Goal: Task Accomplishment & Management: Manage account settings

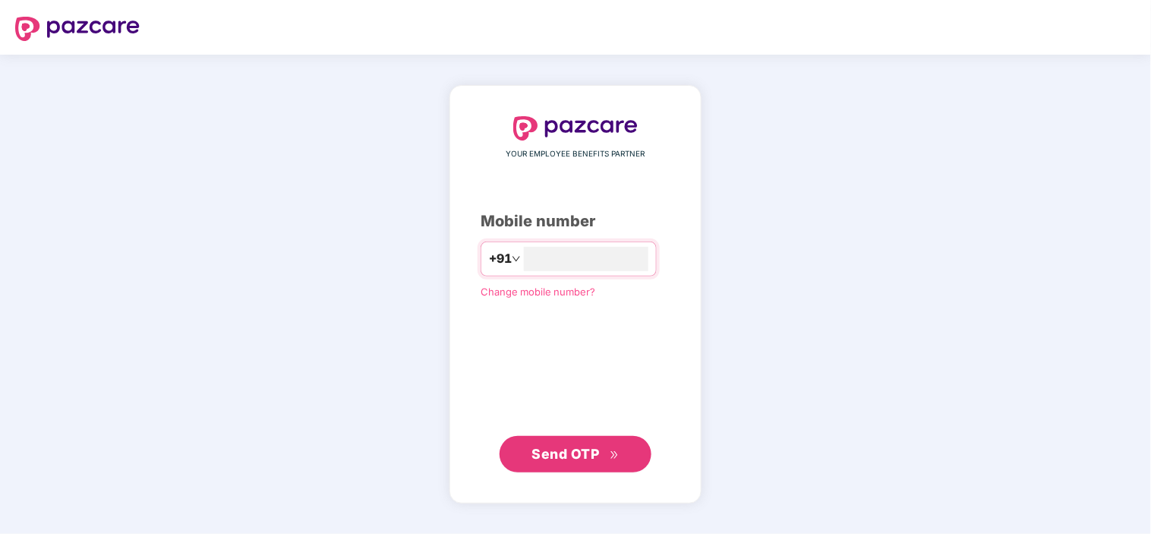
type input "**********"
click at [584, 464] on span "Send OTP" at bounding box center [575, 453] width 87 height 21
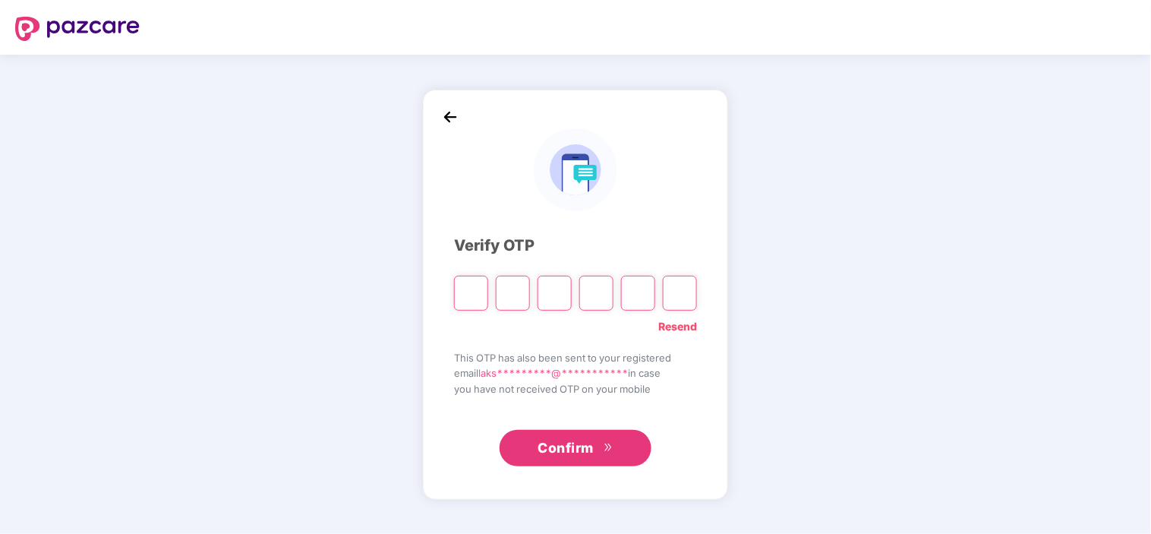
type input "*"
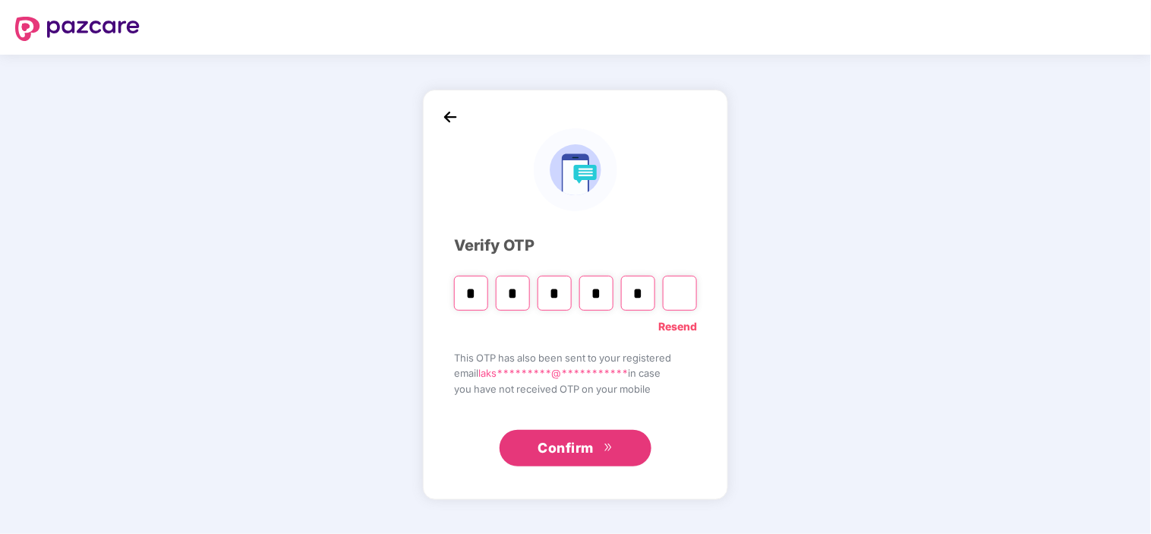
type input "*"
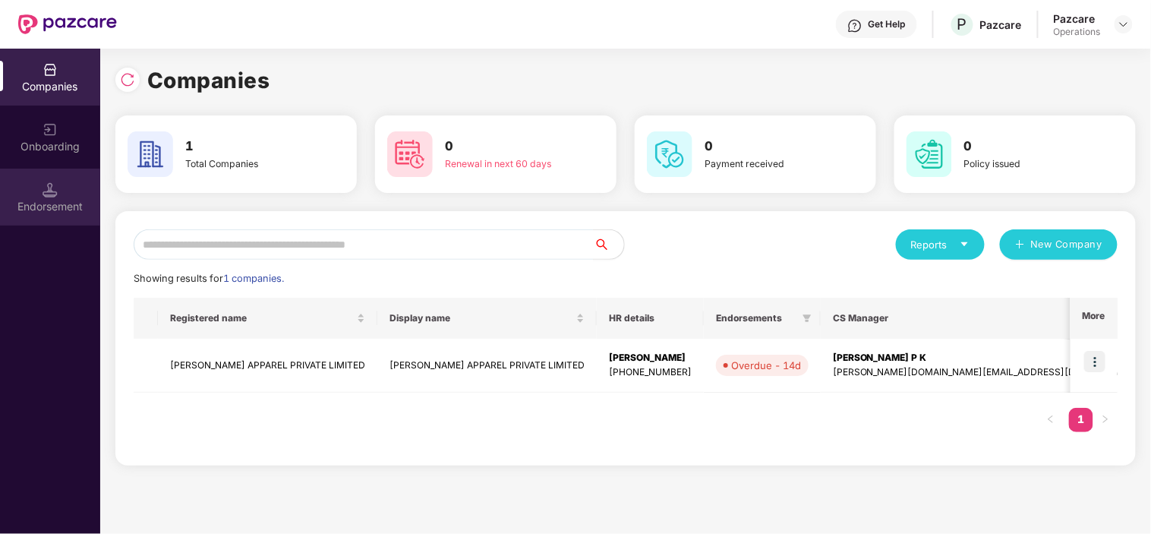
click at [33, 195] on div "Endorsement" at bounding box center [50, 197] width 100 height 57
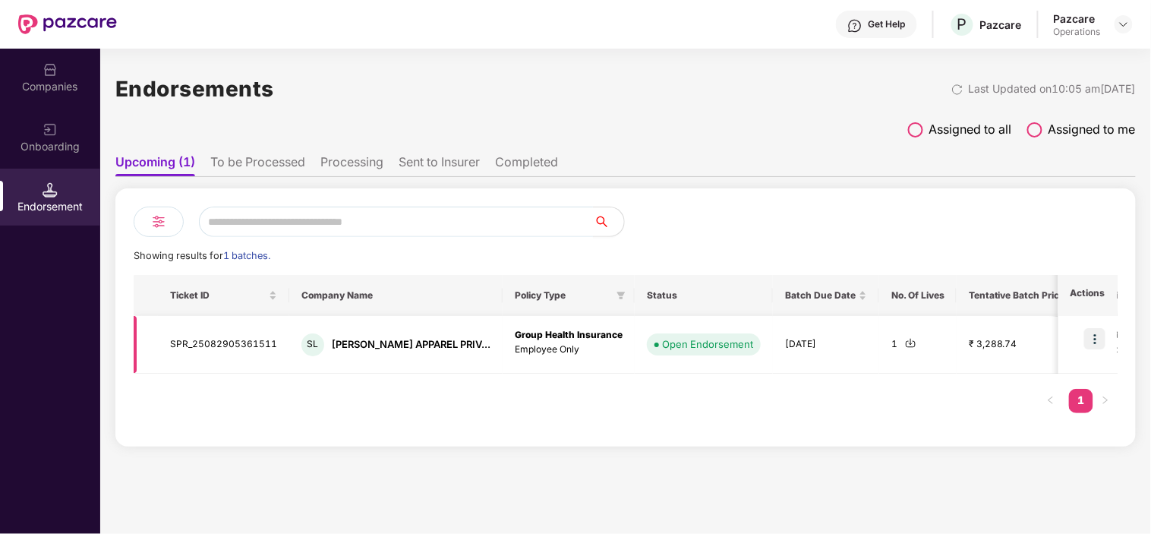
click at [1092, 339] on img at bounding box center [1094, 338] width 21 height 21
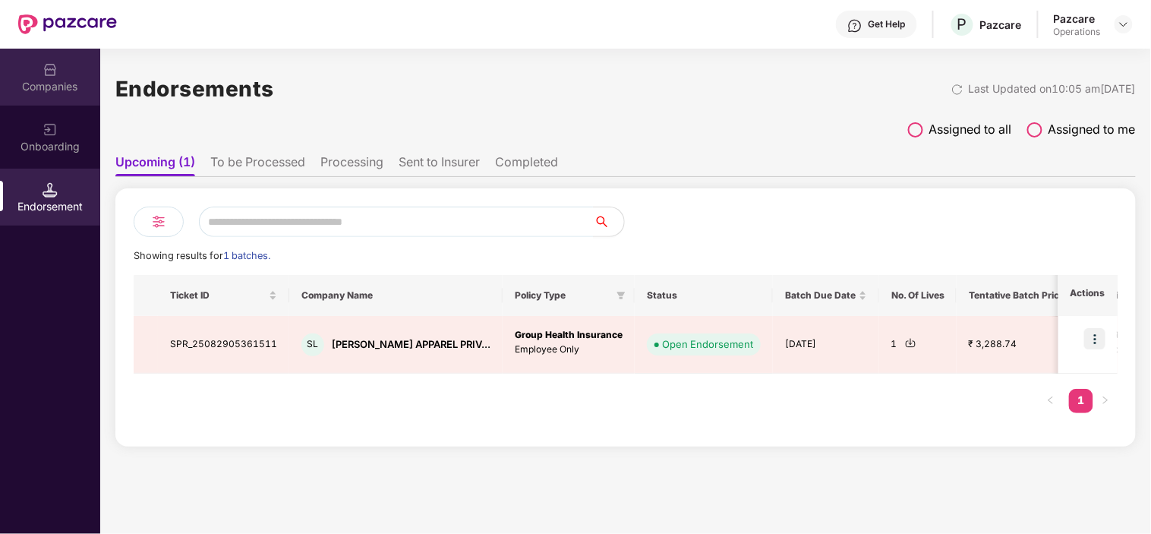
click at [89, 83] on div "Companies" at bounding box center [50, 86] width 100 height 15
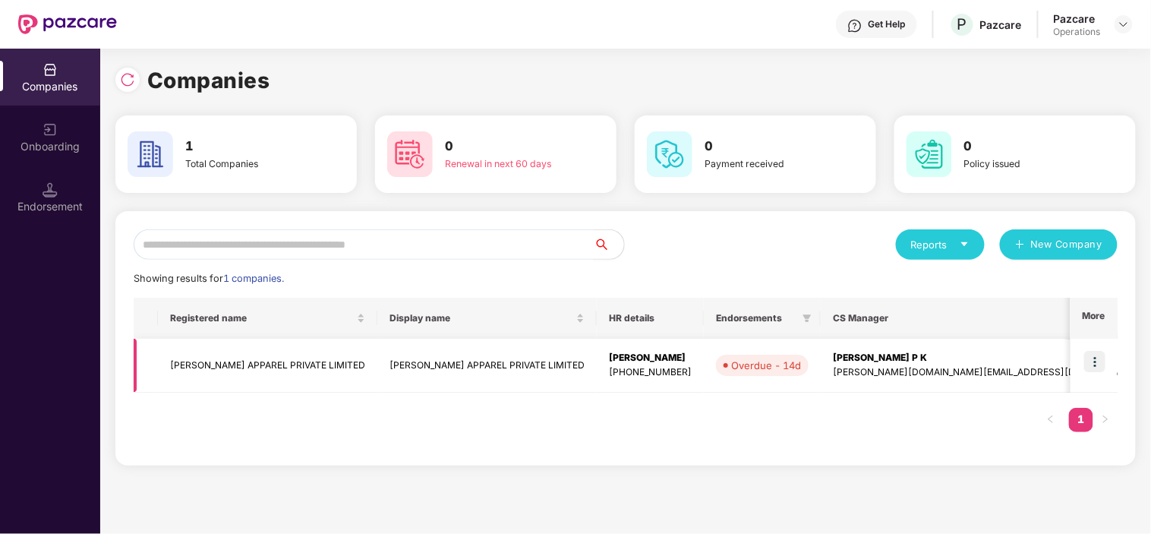
click at [1097, 360] on img at bounding box center [1094, 361] width 21 height 21
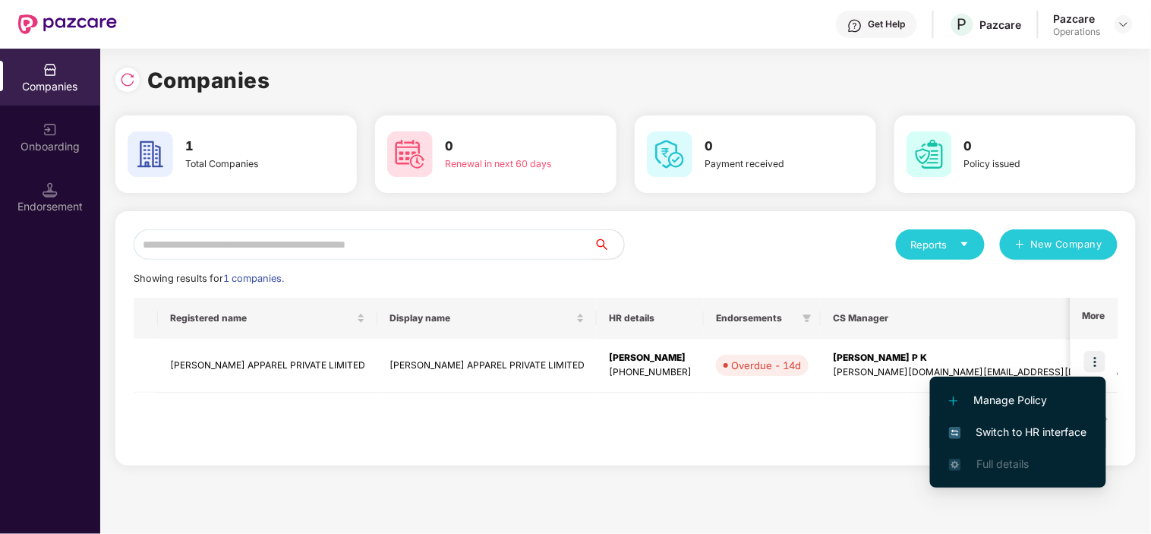
click at [1011, 433] on span "Switch to HR interface" at bounding box center [1018, 432] width 138 height 17
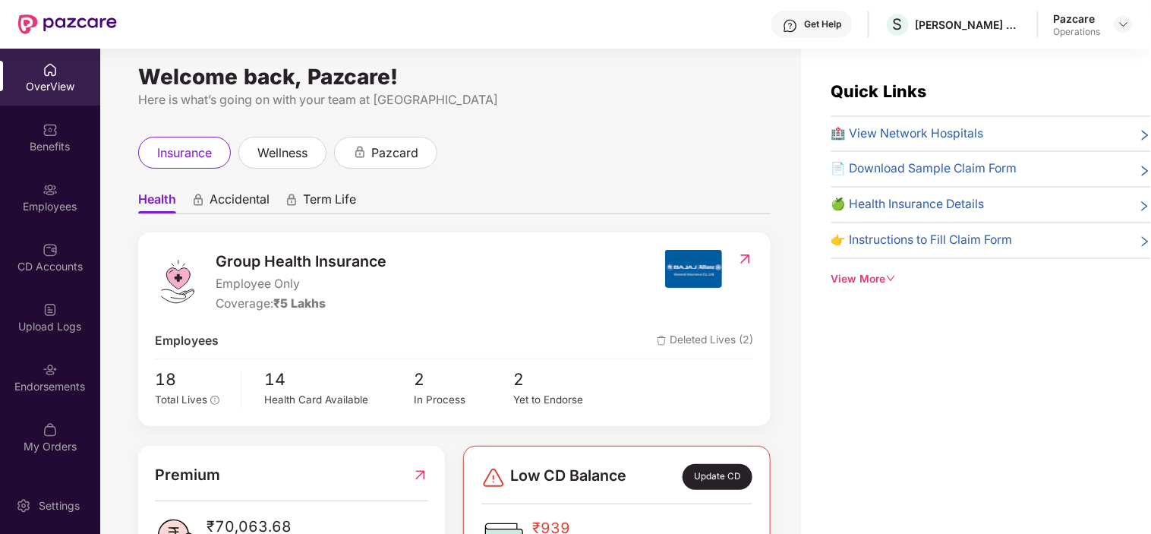
scroll to position [12, 0]
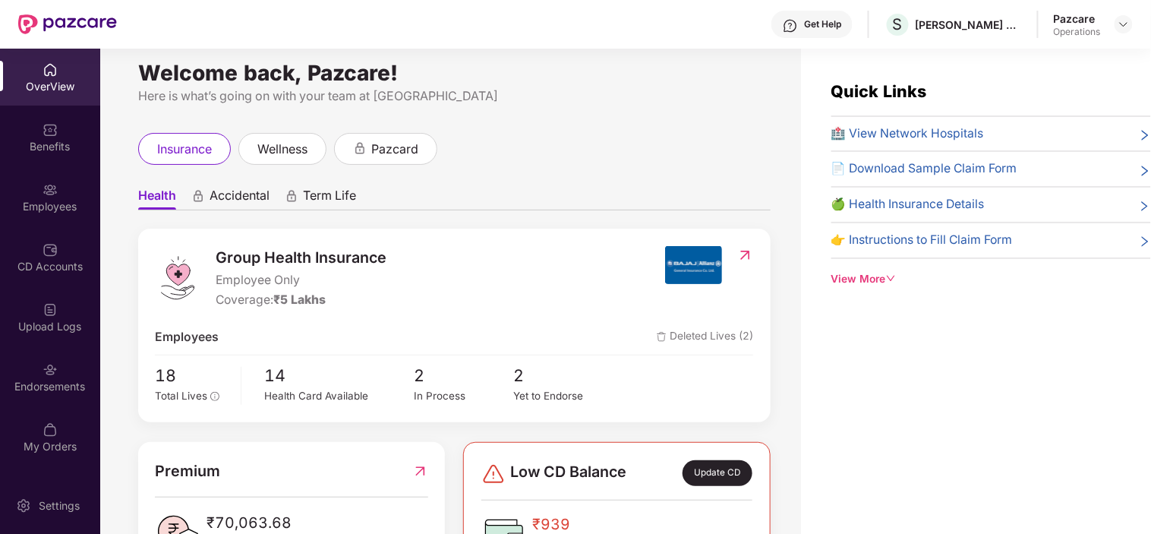
click at [217, 194] on span "Accidental" at bounding box center [240, 198] width 60 height 22
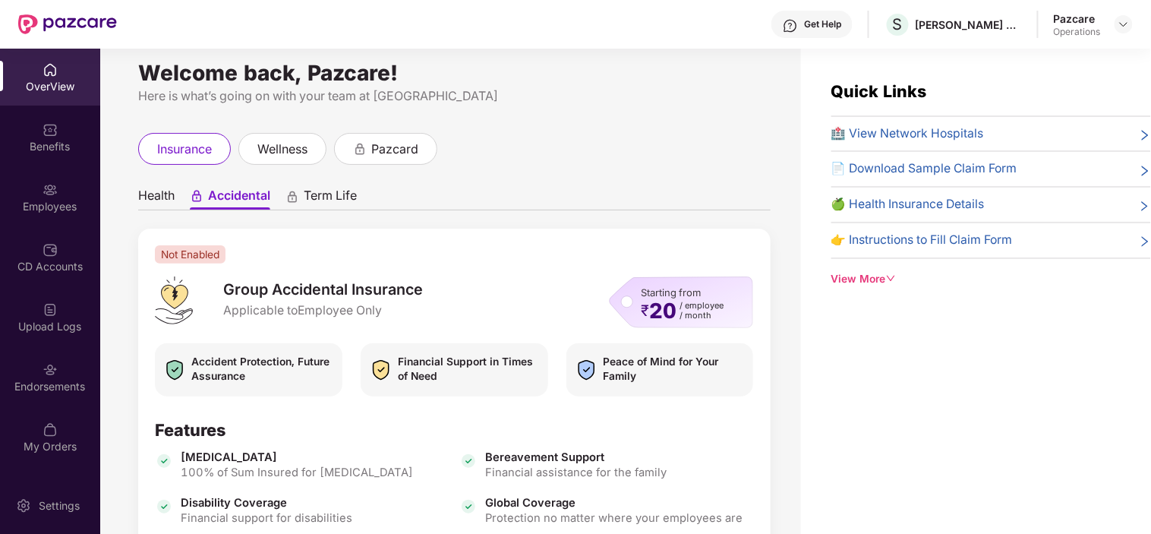
click at [325, 201] on span "Term Life" at bounding box center [330, 198] width 53 height 22
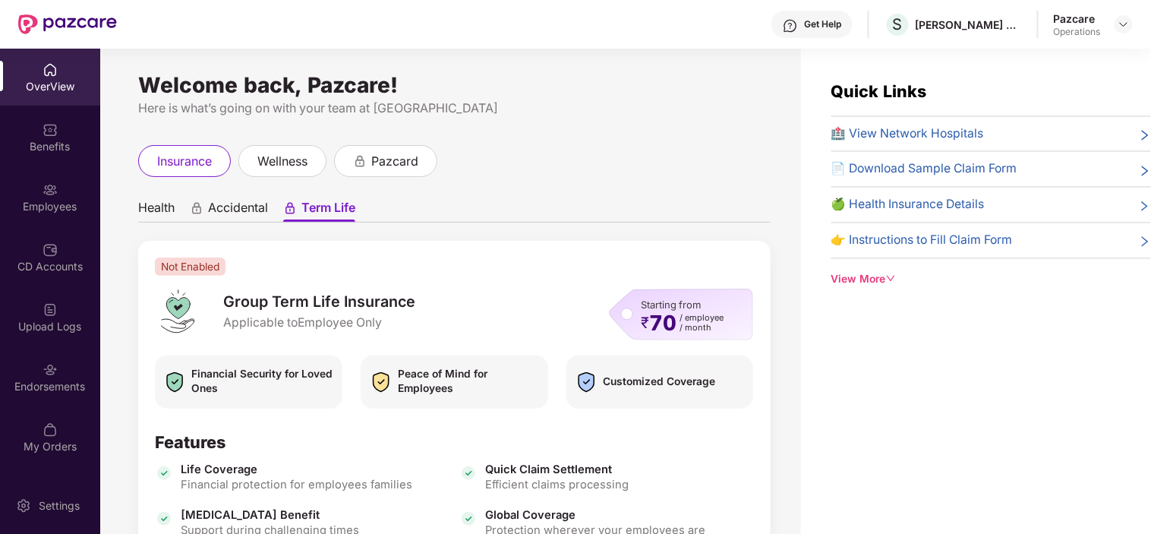
click at [236, 210] on span "Accidental" at bounding box center [238, 211] width 60 height 22
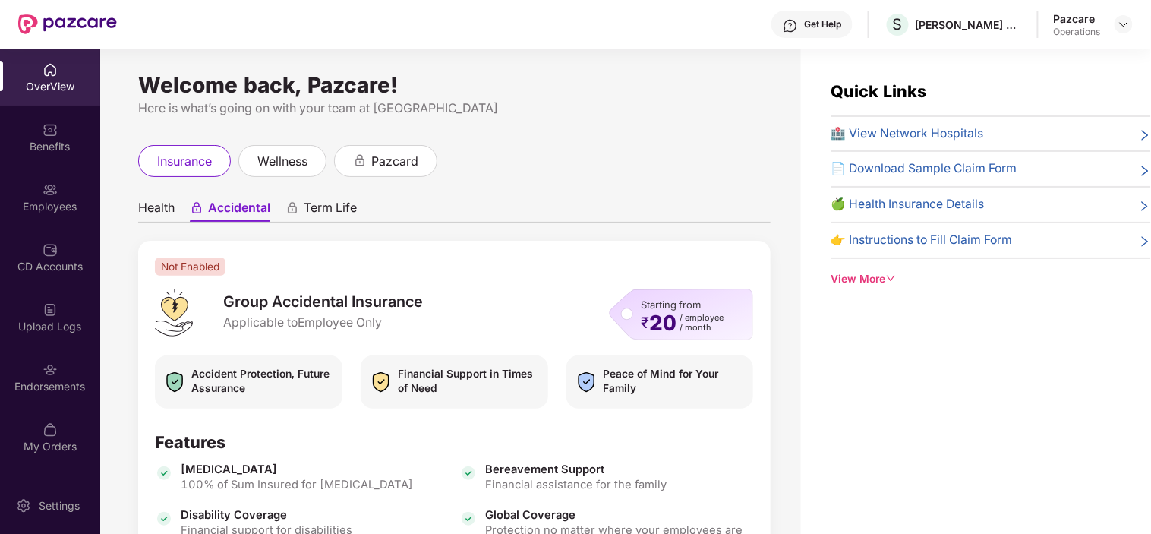
click at [156, 213] on span "Health" at bounding box center [156, 211] width 36 height 22
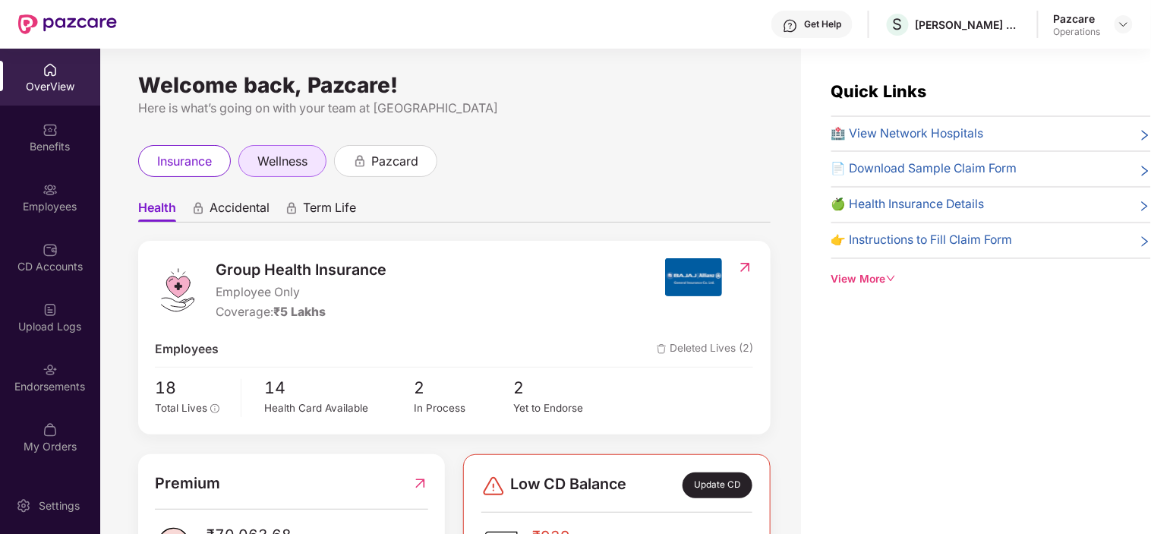
click at [289, 164] on span "wellness" at bounding box center [282, 161] width 50 height 19
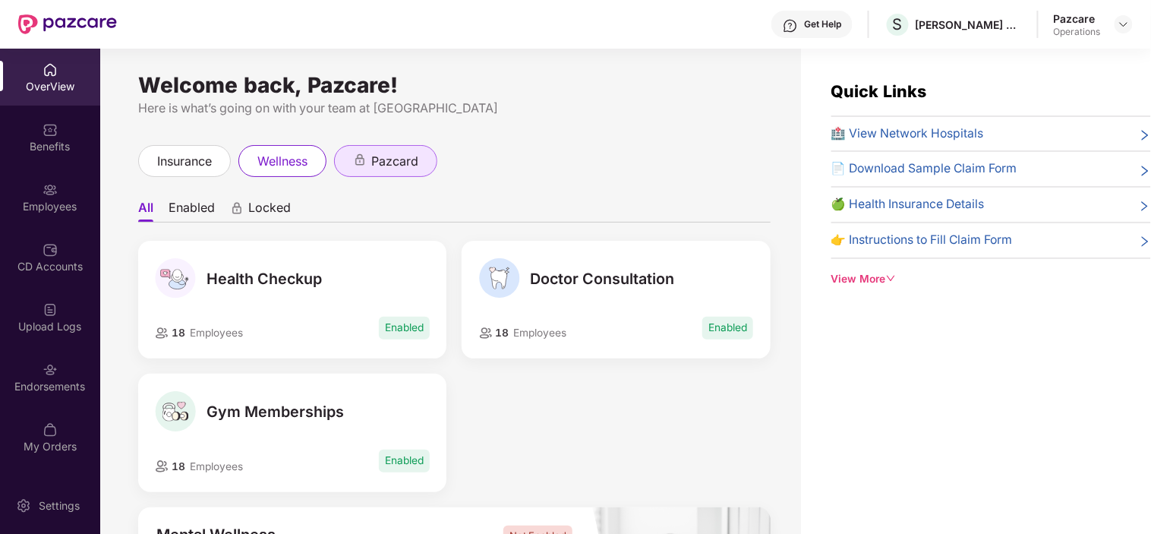
click at [383, 162] on span "pazcard" at bounding box center [394, 161] width 47 height 19
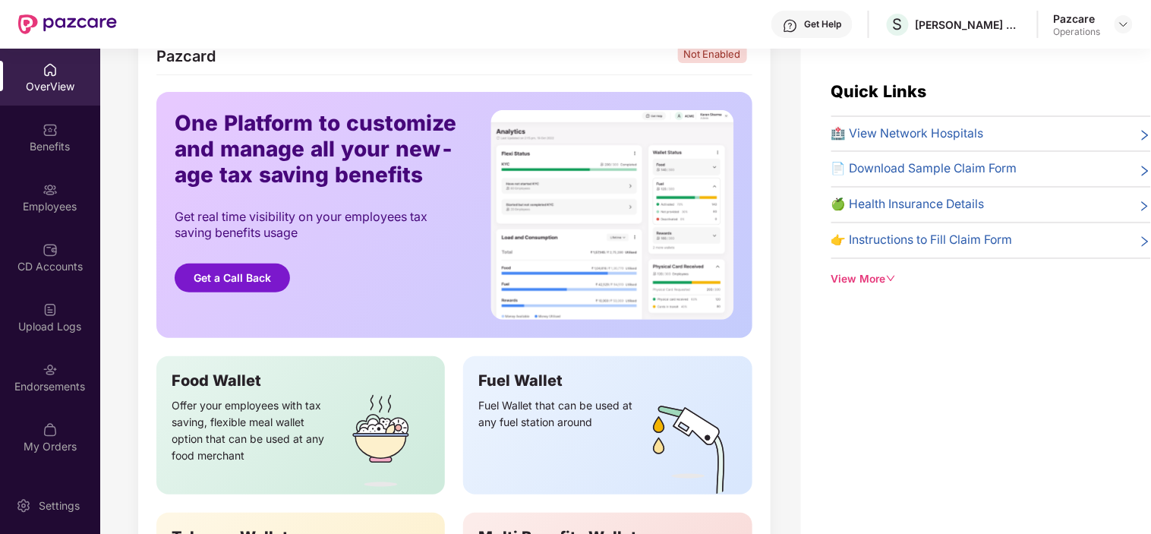
scroll to position [342, 0]
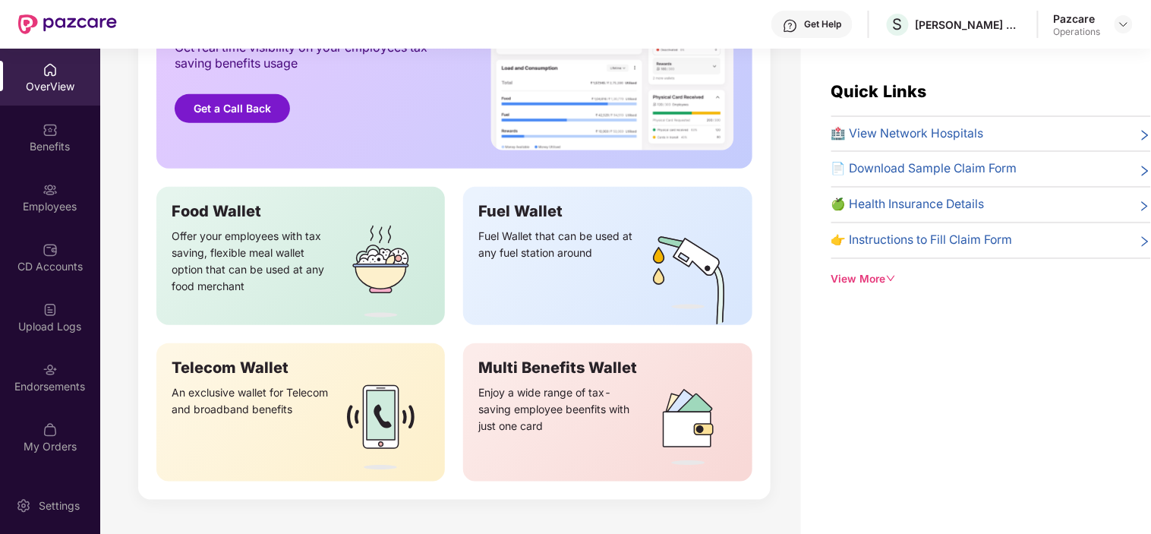
click at [57, 88] on div "OverView" at bounding box center [50, 86] width 100 height 15
click at [70, 381] on div "Endorsements" at bounding box center [50, 386] width 100 height 15
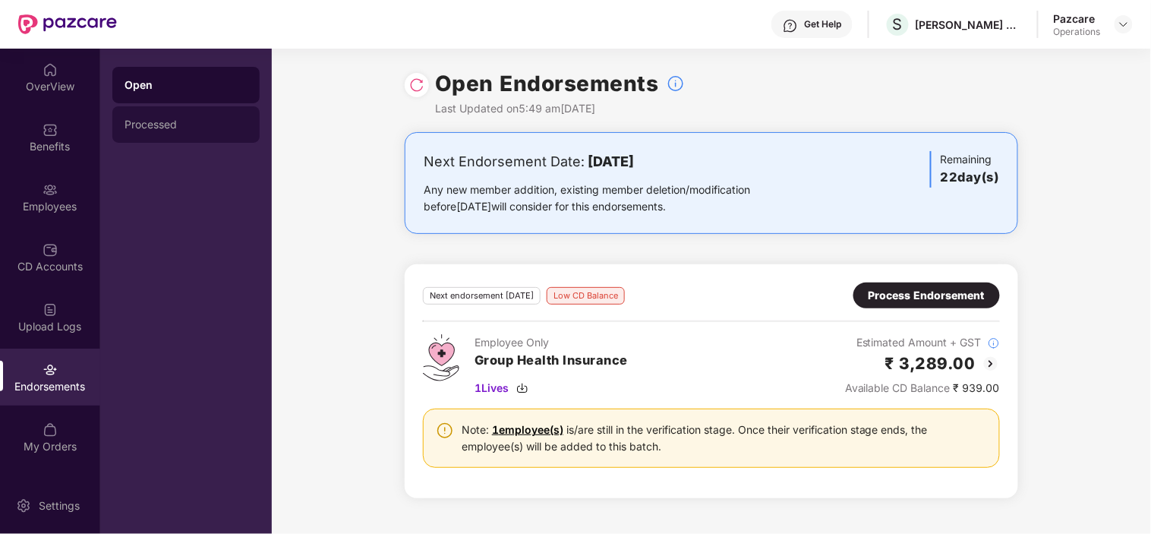
click at [147, 124] on div "Processed" at bounding box center [185, 124] width 123 height 12
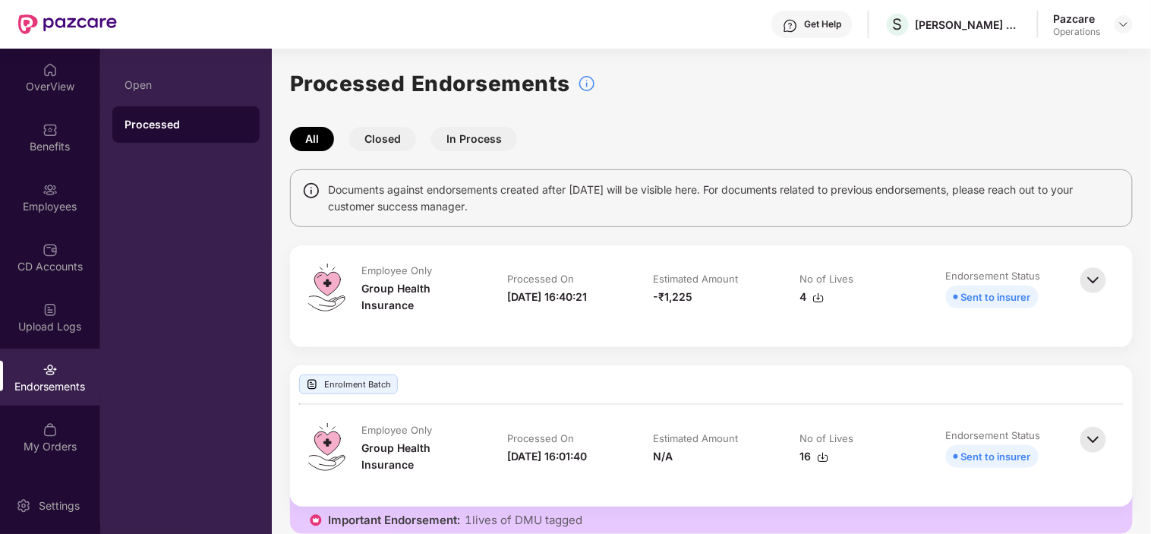
scroll to position [19, 0]
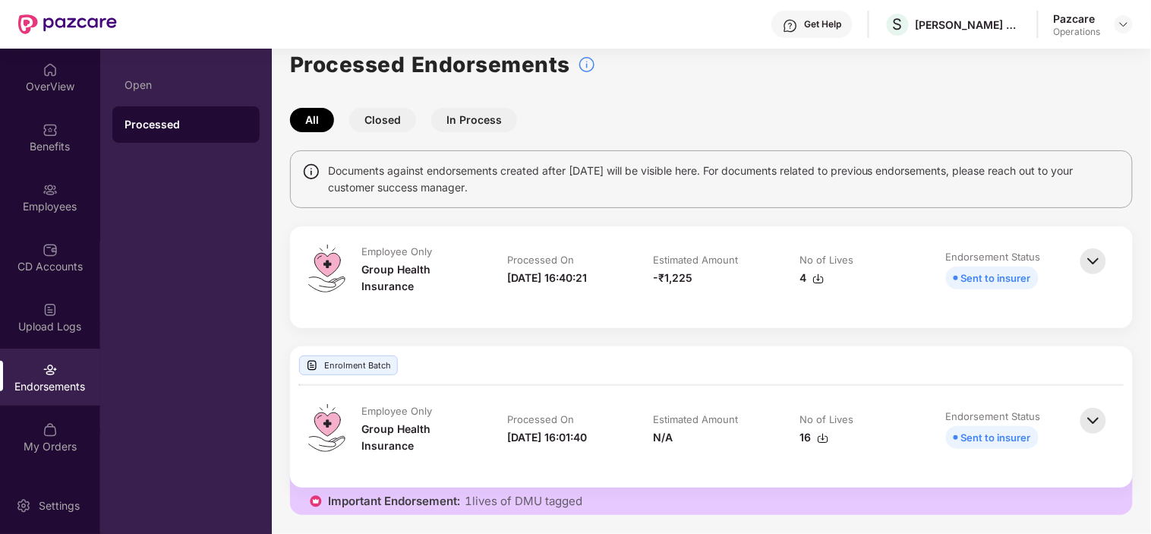
click at [382, 112] on button "Closed" at bounding box center [382, 120] width 67 height 24
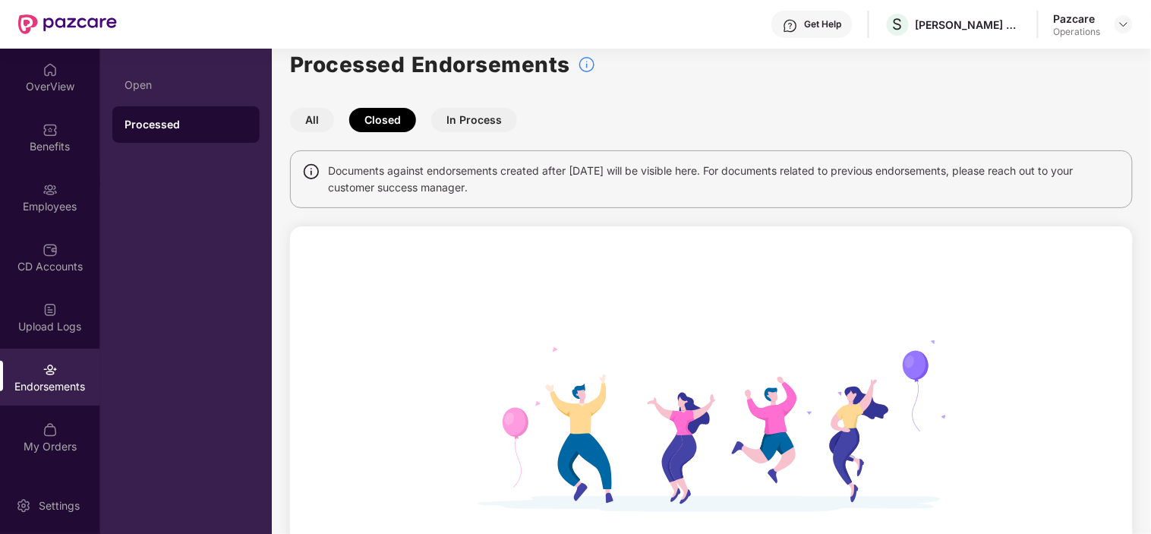
click at [488, 115] on button "In Process" at bounding box center [474, 120] width 86 height 24
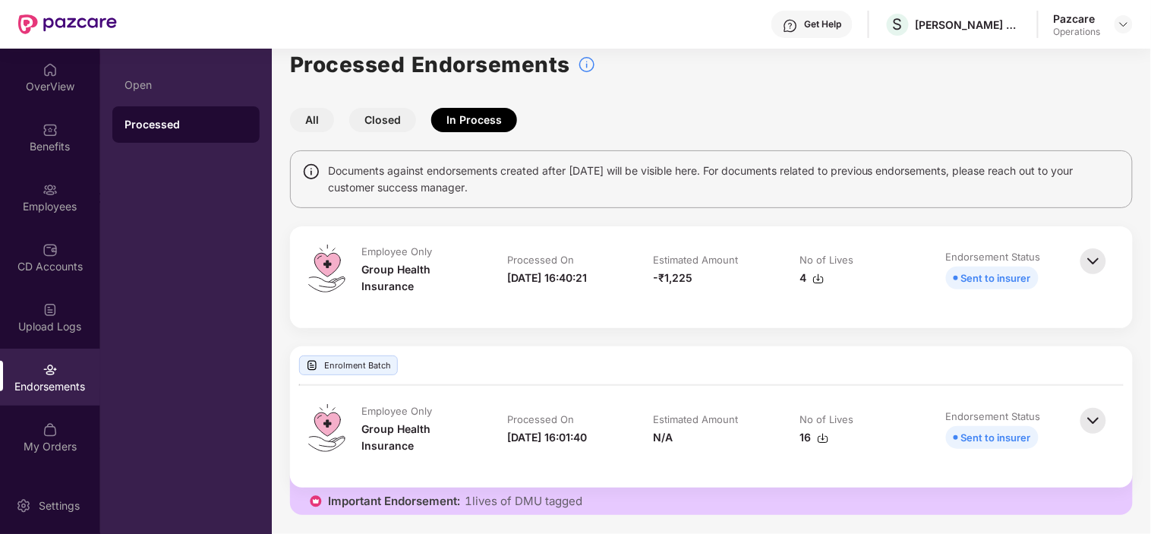
scroll to position [0, 0]
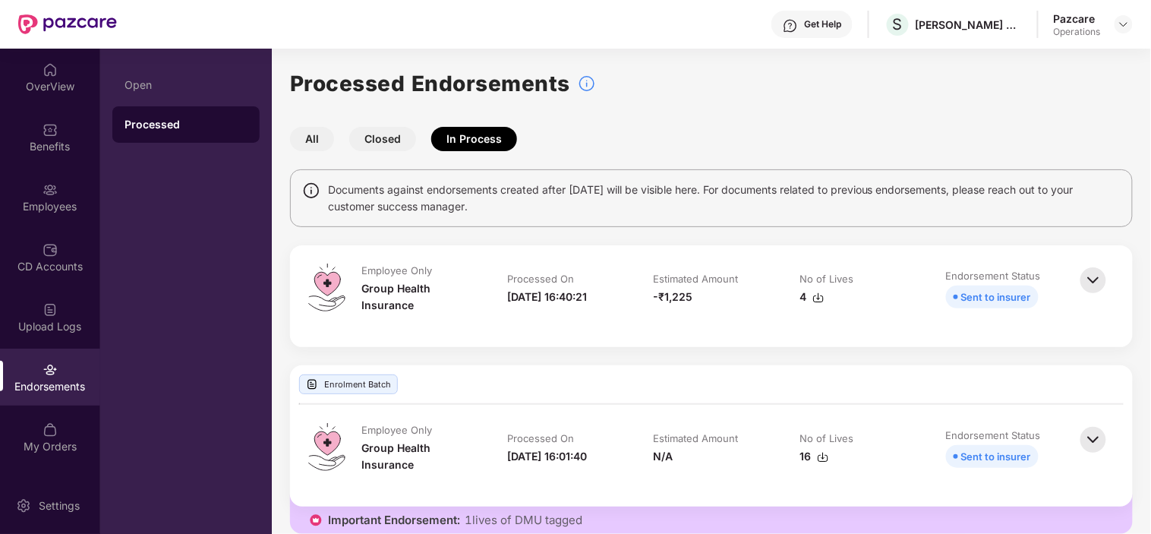
click at [321, 145] on button "All" at bounding box center [312, 139] width 44 height 24
click at [68, 389] on div "Endorsements" at bounding box center [50, 386] width 100 height 15
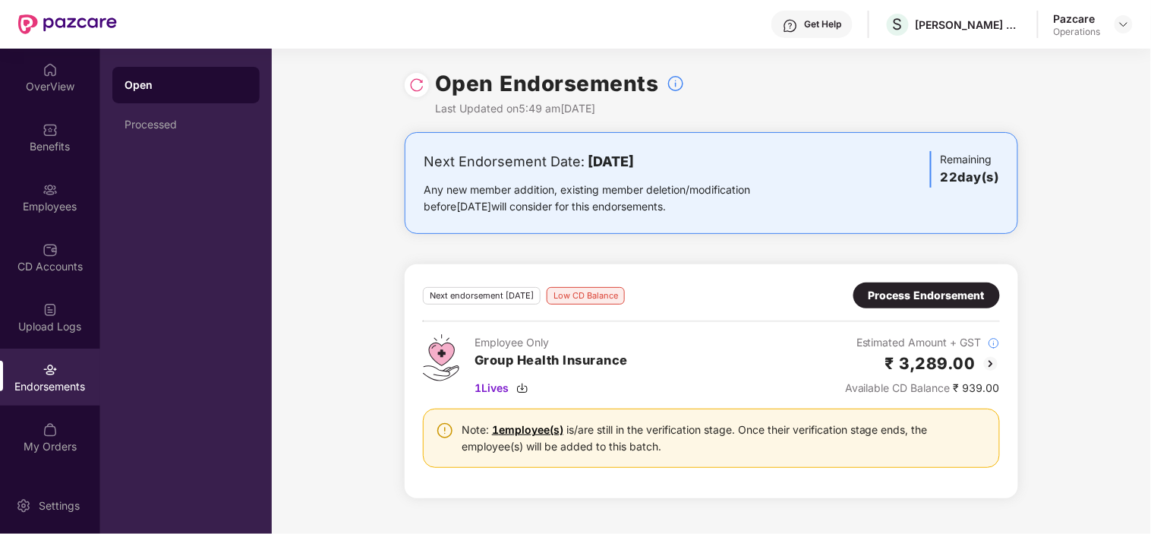
click at [1072, 141] on div "Next Endorsement Date: 20 September 2025 Any new member addition, existing memb…" at bounding box center [711, 324] width 879 height 384
click at [682, 285] on div "Next endorsement in 22 day(s) Low CD Balance Process Endorsement" at bounding box center [711, 295] width 577 height 26
click at [495, 391] on span "1 Lives" at bounding box center [491, 388] width 34 height 17
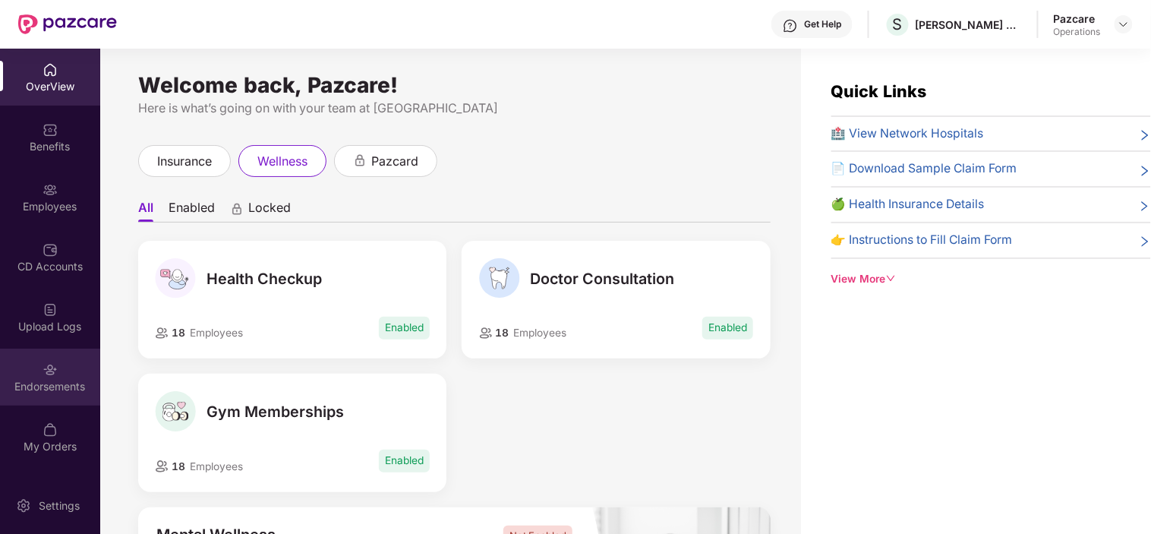
click at [55, 383] on div "Endorsements" at bounding box center [50, 386] width 100 height 15
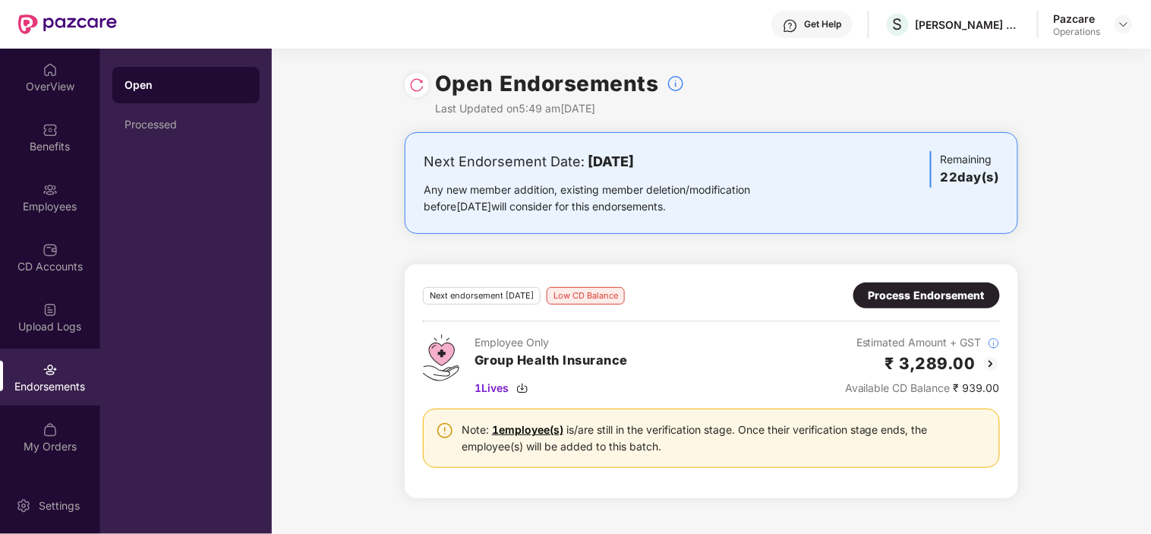
click at [1098, 15] on div "Pazcare" at bounding box center [1077, 18] width 47 height 14
click at [1124, 20] on img at bounding box center [1123, 24] width 12 height 12
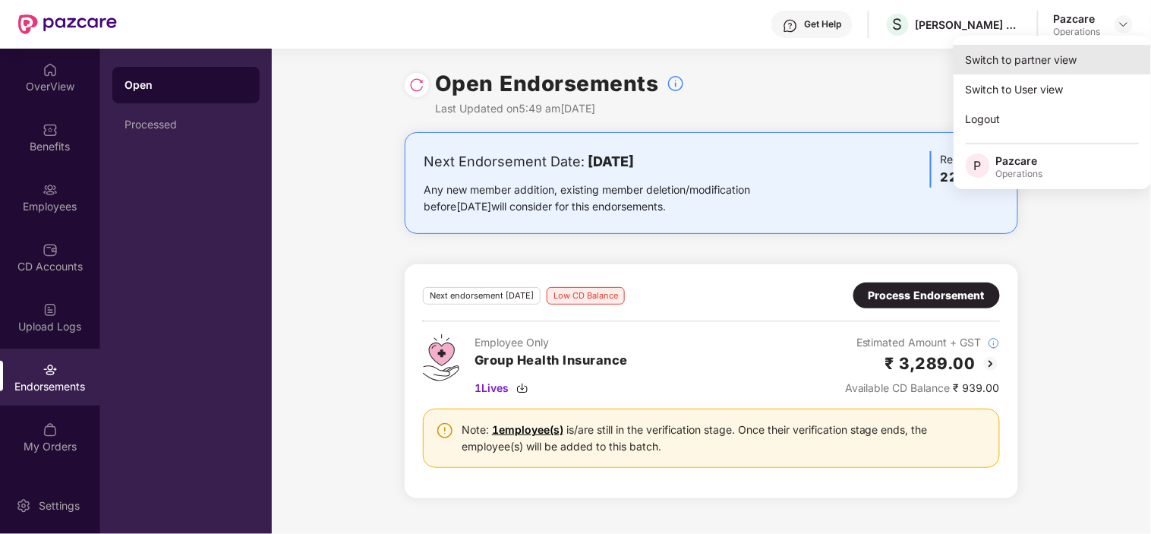
click at [1013, 61] on div "Switch to partner view" at bounding box center [1051, 60] width 197 height 30
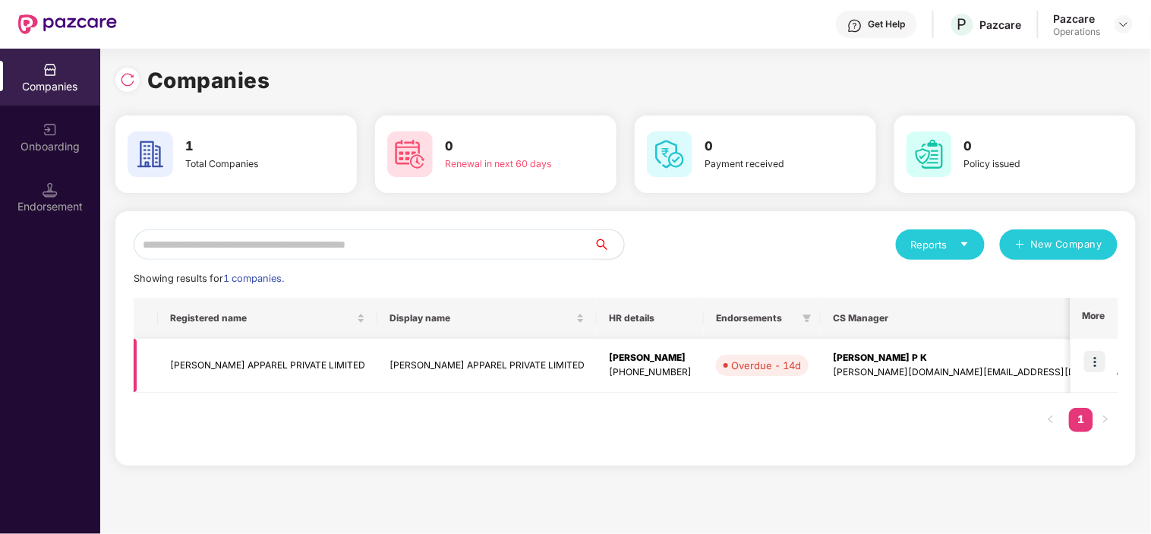
click at [1092, 358] on img at bounding box center [1094, 361] width 21 height 21
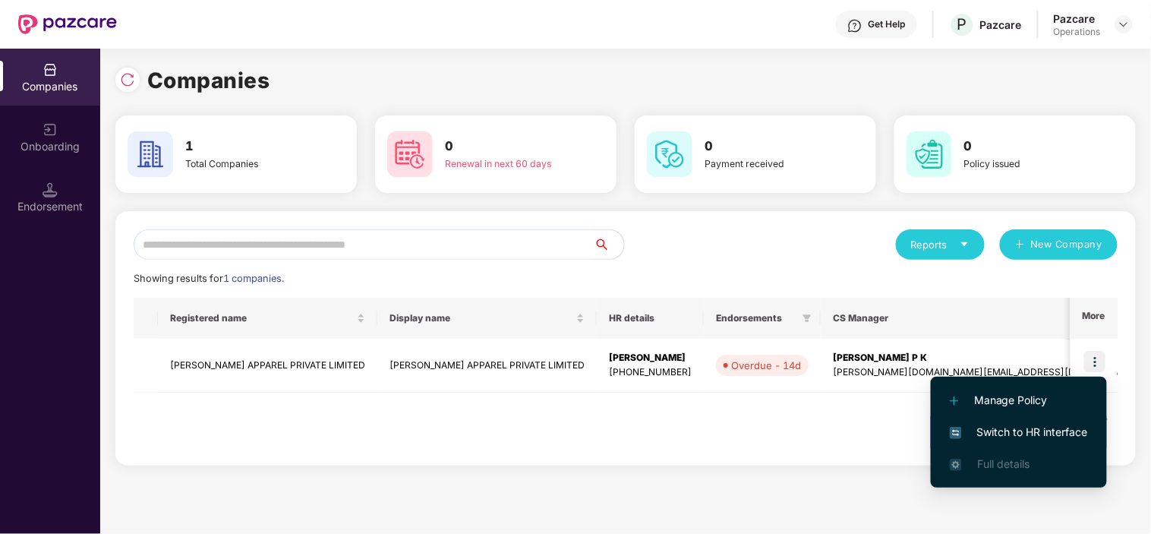
click at [1000, 433] on span "Switch to HR interface" at bounding box center [1019, 432] width 138 height 17
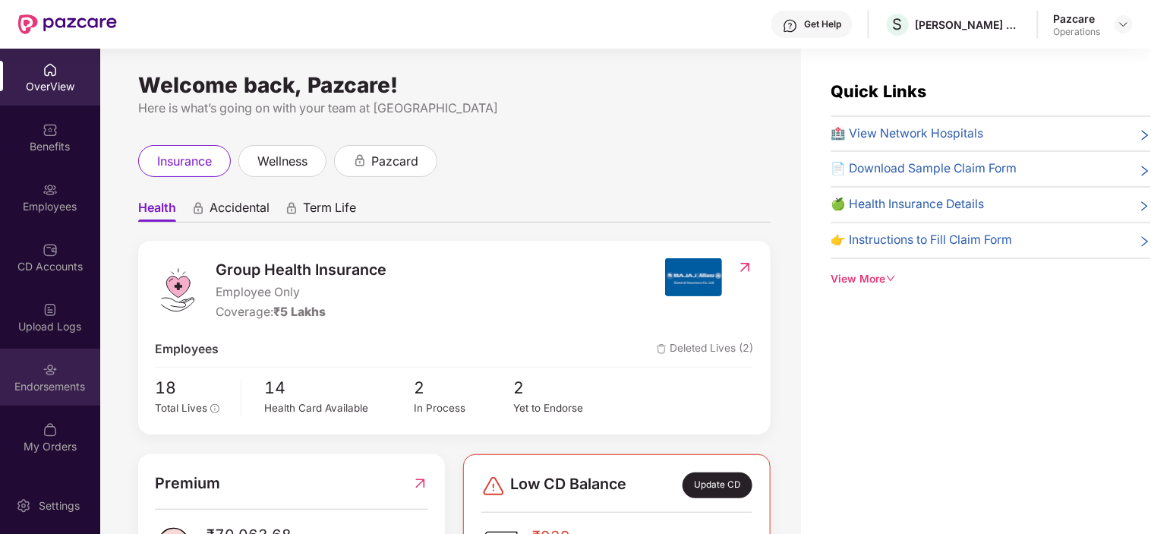
click at [41, 391] on div "Endorsements" at bounding box center [50, 386] width 100 height 15
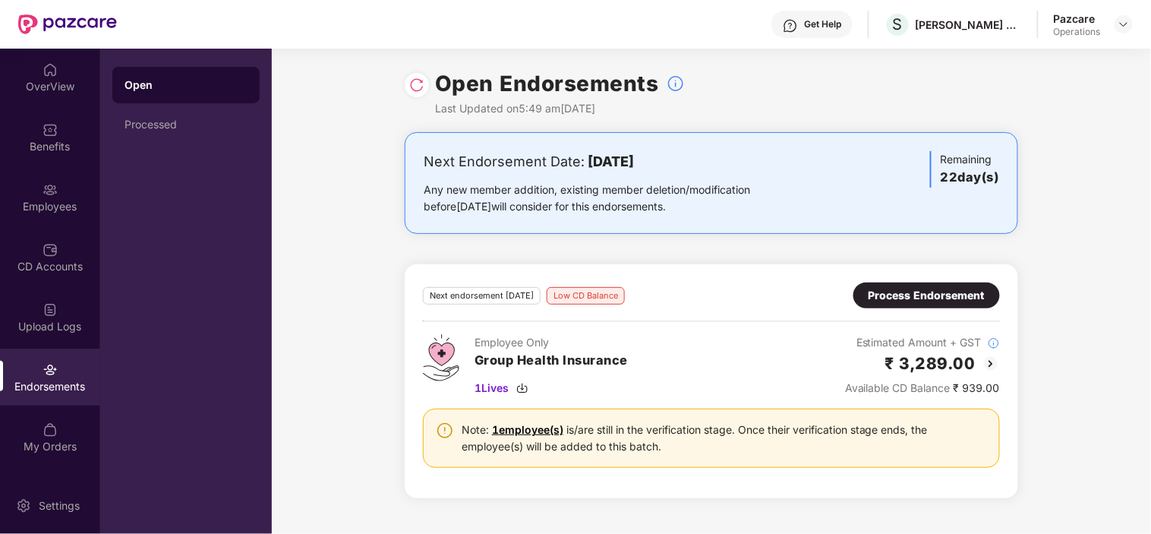
click at [443, 358] on img at bounding box center [441, 357] width 36 height 47
click at [140, 140] on div "Processed" at bounding box center [185, 124] width 147 height 36
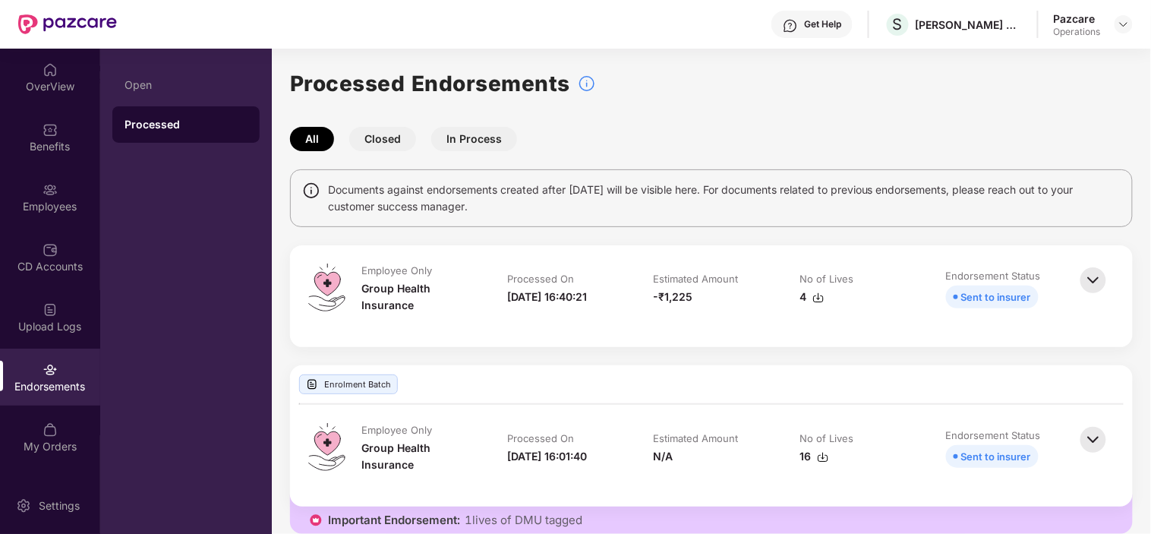
click at [383, 139] on button "Closed" at bounding box center [382, 139] width 67 height 24
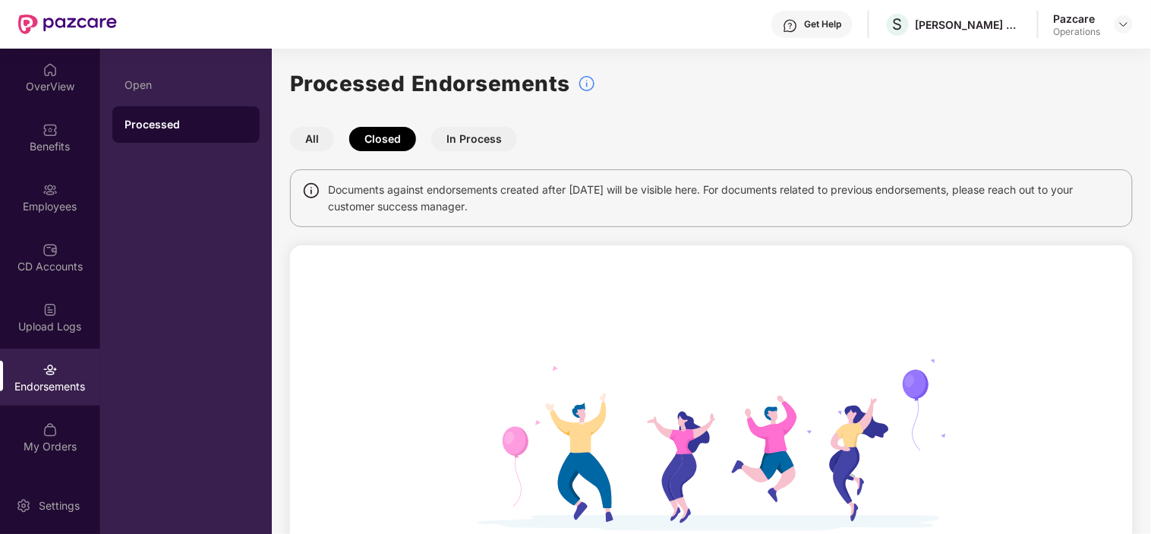
click at [484, 137] on button "In Process" at bounding box center [474, 139] width 86 height 24
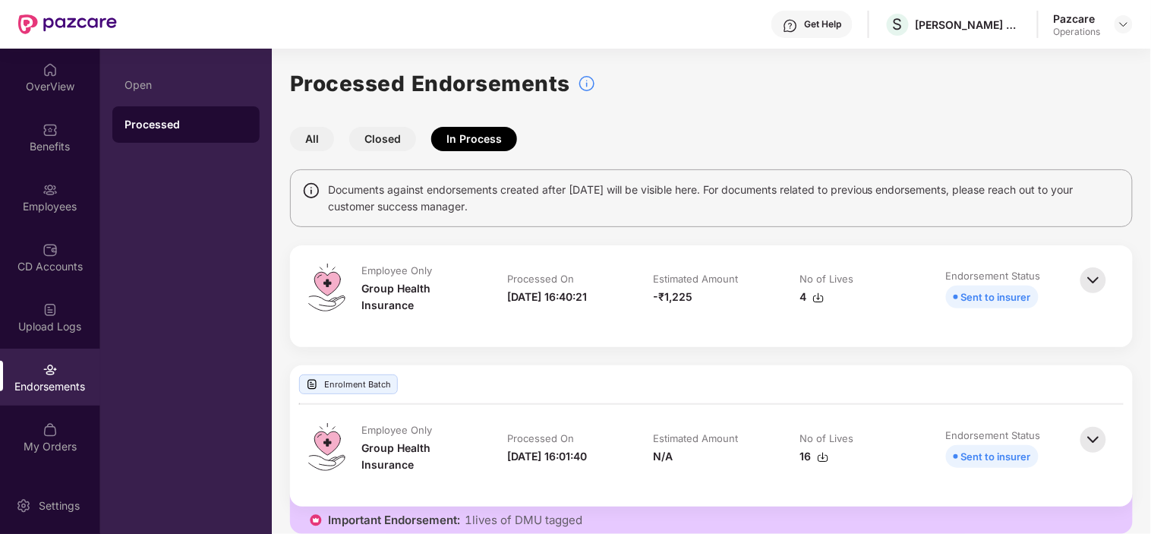
scroll to position [19, 0]
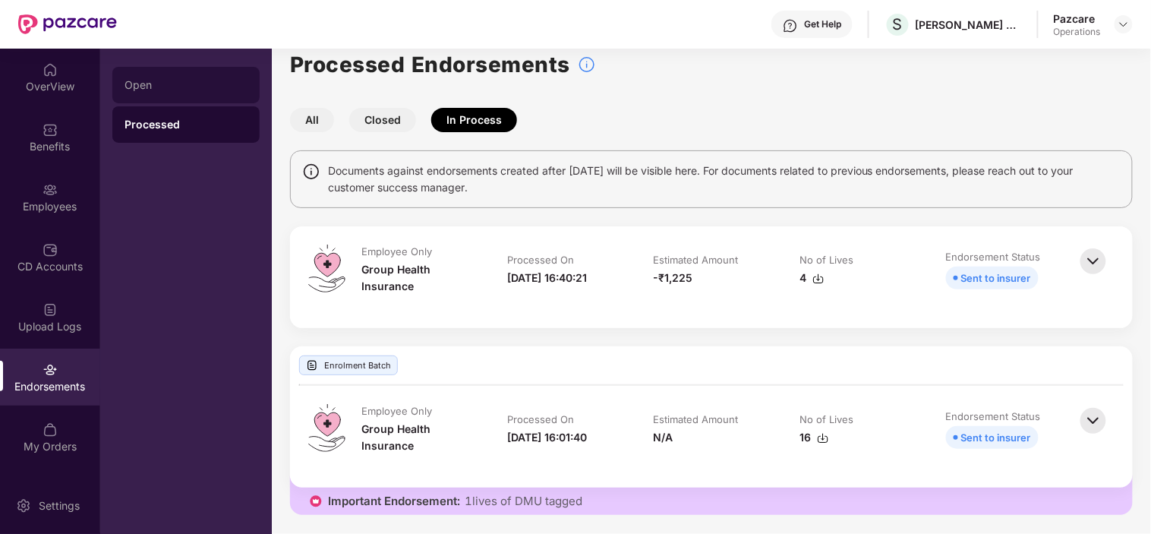
click at [181, 79] on div "Open" at bounding box center [185, 85] width 123 height 12
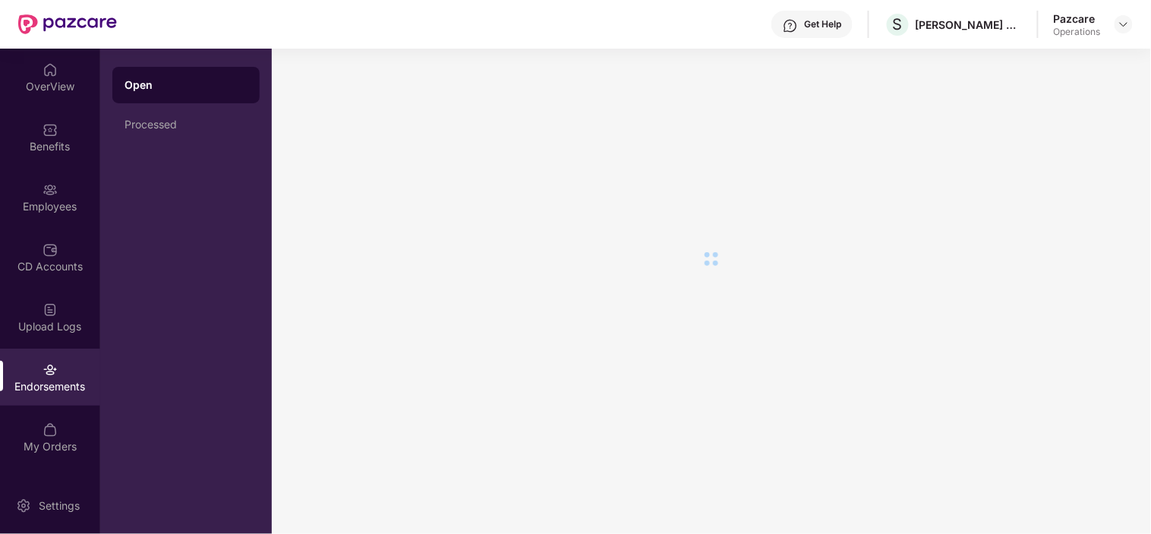
scroll to position [0, 0]
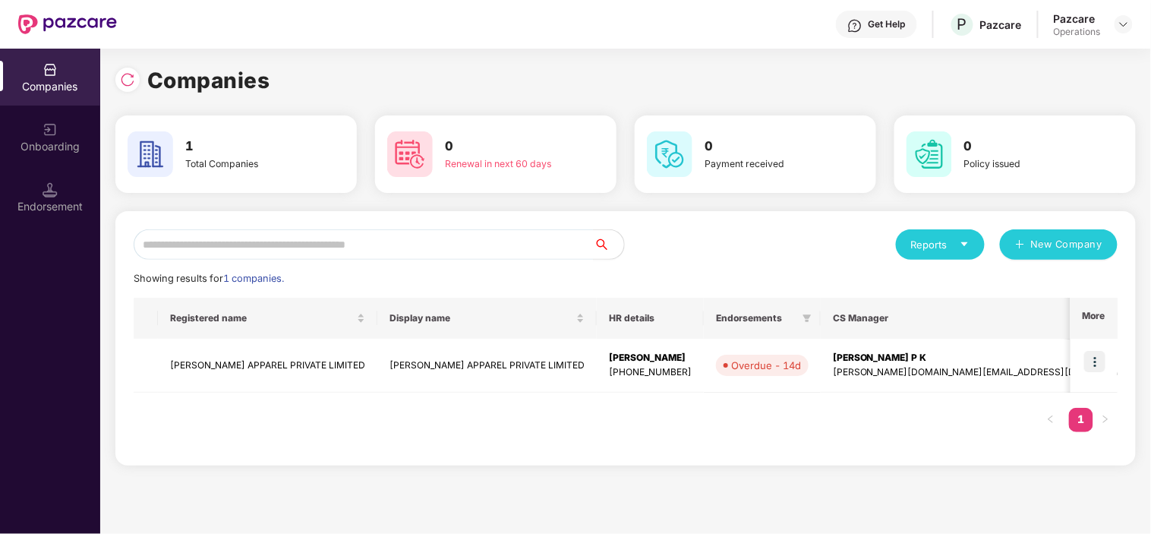
scroll to position [0, 1]
click at [40, 175] on div "Endorsement" at bounding box center [50, 197] width 100 height 57
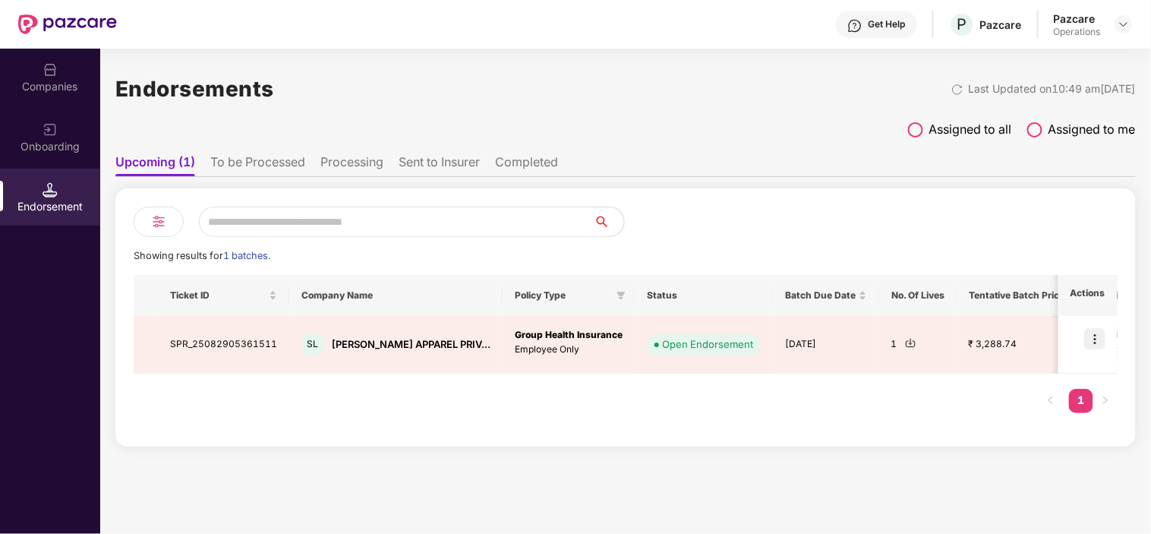
click at [262, 165] on li "To be Processed" at bounding box center [257, 165] width 95 height 22
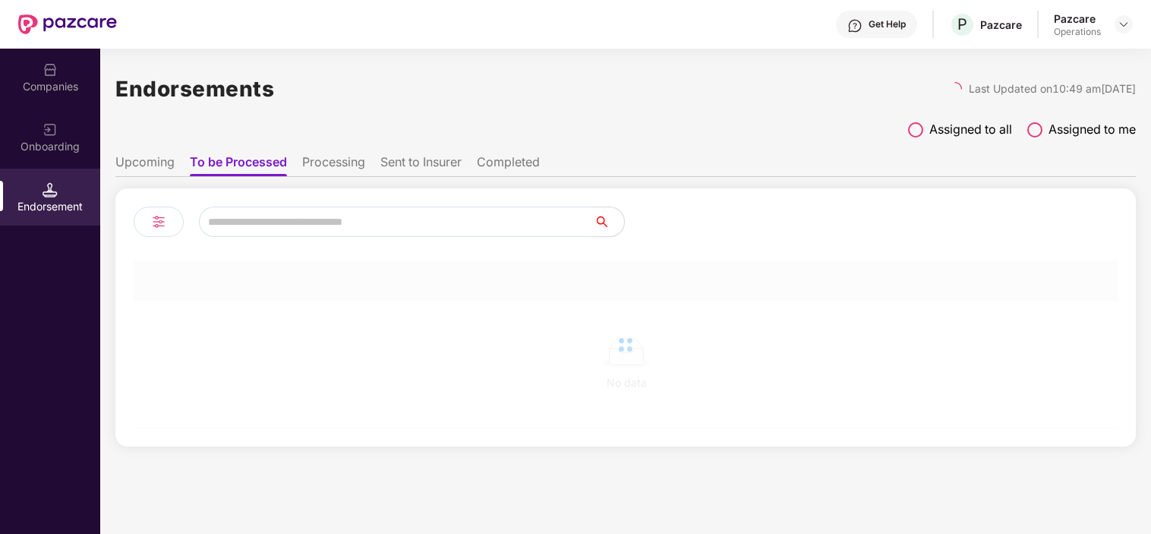
scroll to position [0, 1]
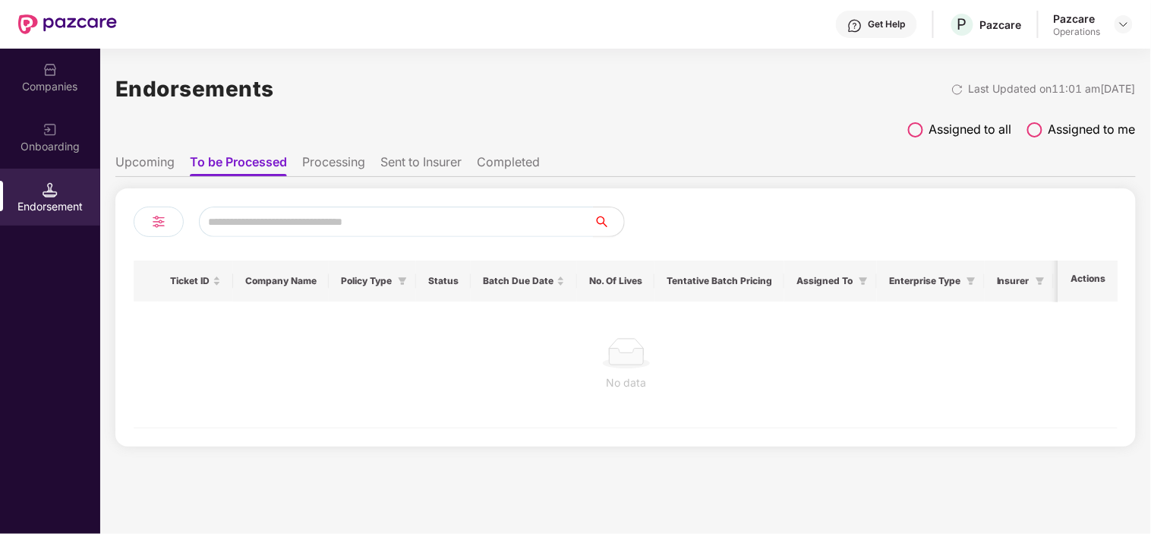
click at [144, 168] on li "Upcoming" at bounding box center [144, 165] width 59 height 22
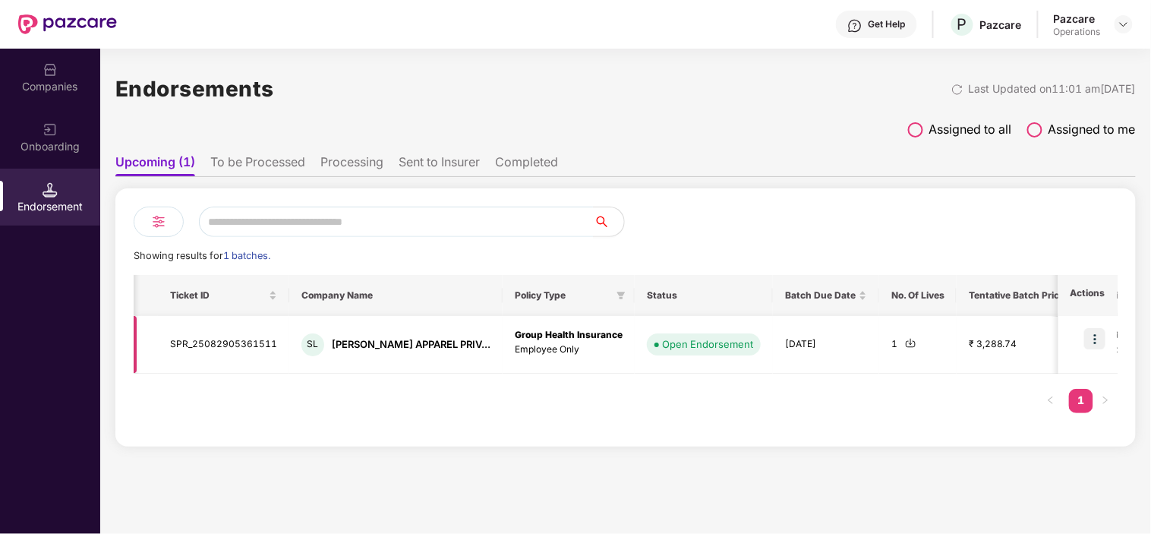
scroll to position [0, 340]
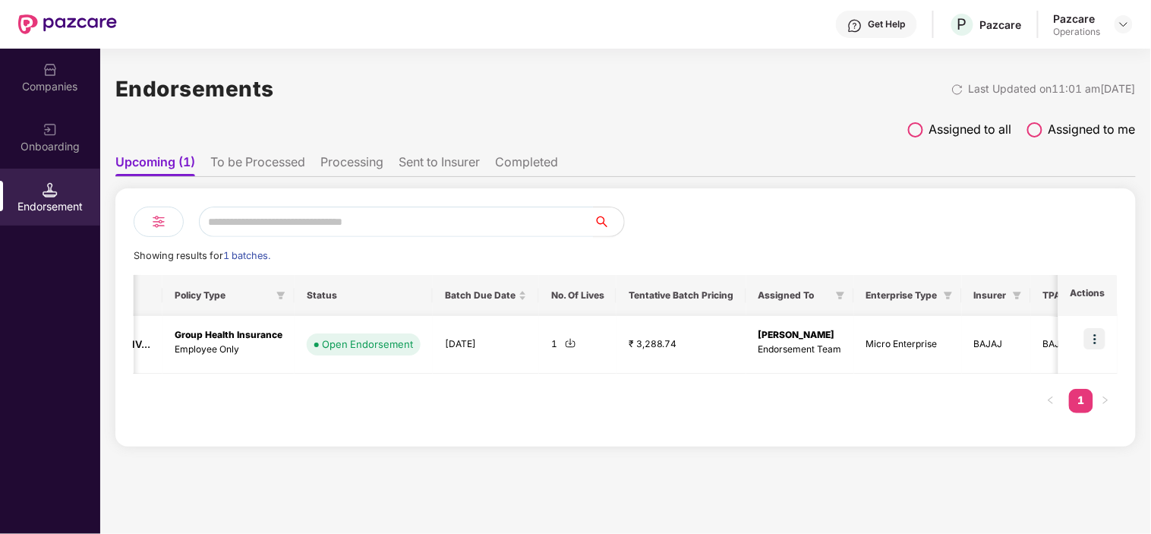
click at [444, 330] on td "[DATE]" at bounding box center [486, 345] width 106 height 58
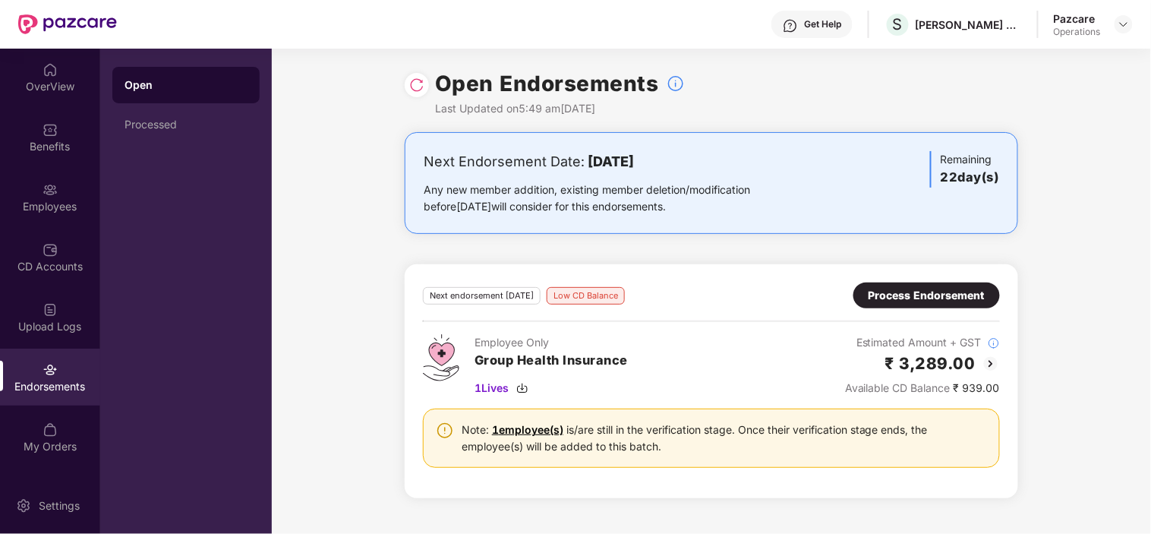
click at [1127, 12] on div "Pazcare Operations" at bounding box center [1093, 24] width 79 height 27
click at [1123, 18] on img at bounding box center [1123, 24] width 12 height 12
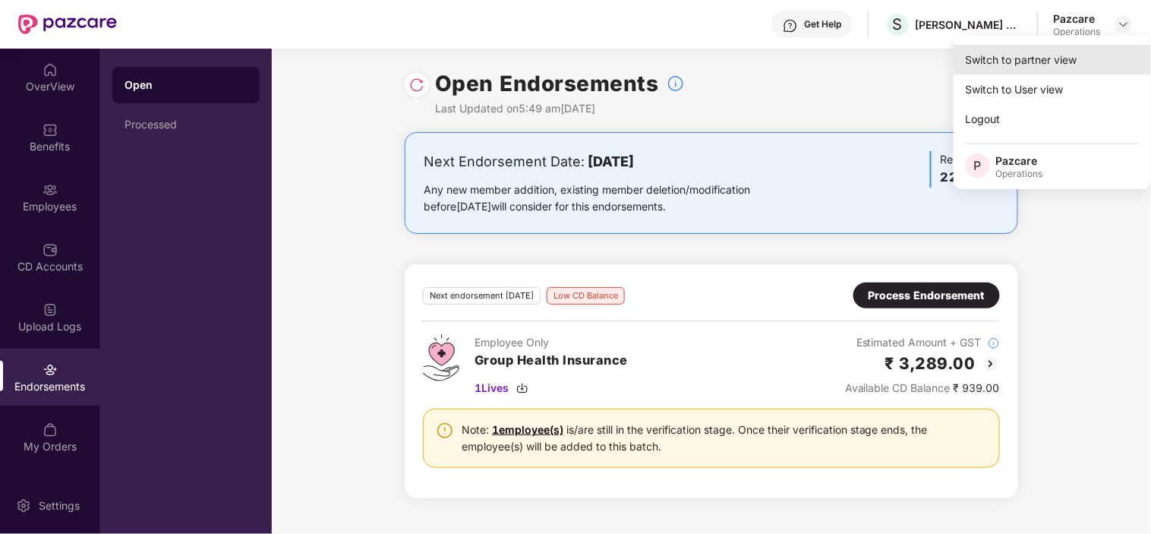
click at [1055, 56] on div "Switch to partner view" at bounding box center [1051, 60] width 197 height 30
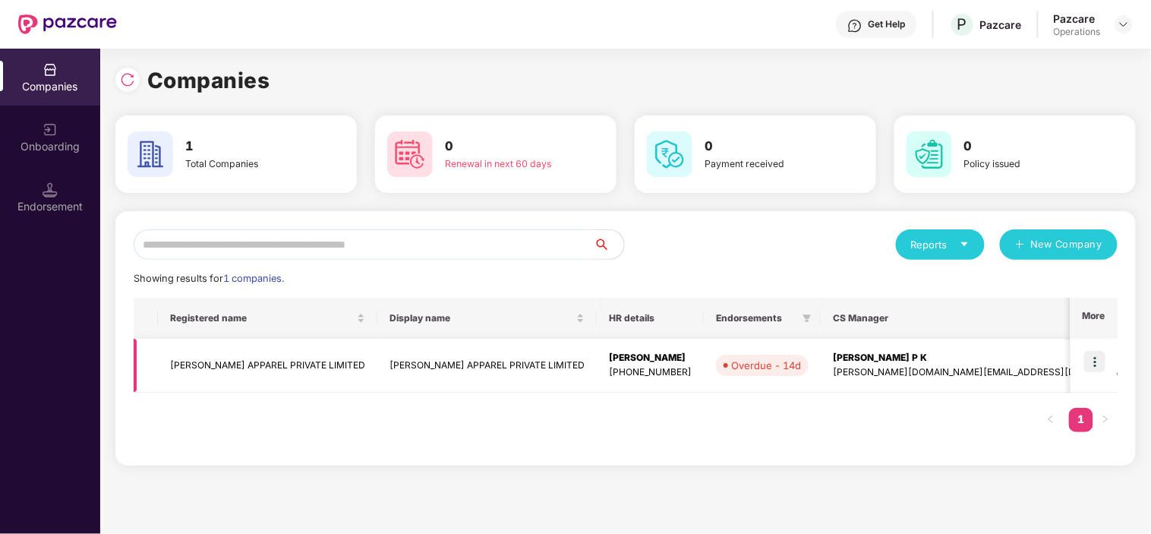
click at [1094, 369] on img at bounding box center [1094, 361] width 21 height 21
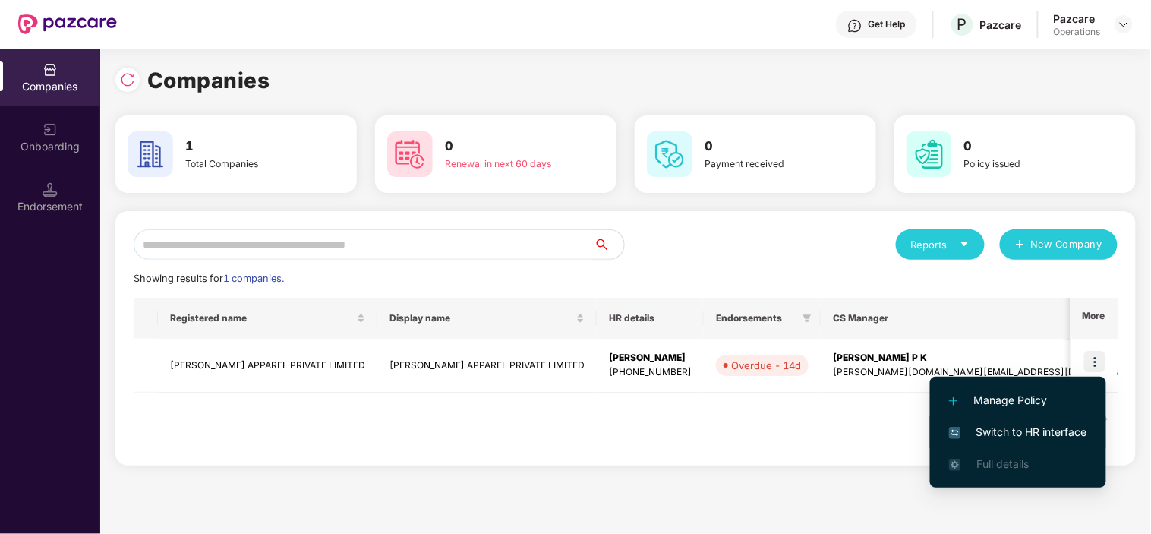
click at [982, 436] on span "Switch to HR interface" at bounding box center [1018, 432] width 138 height 17
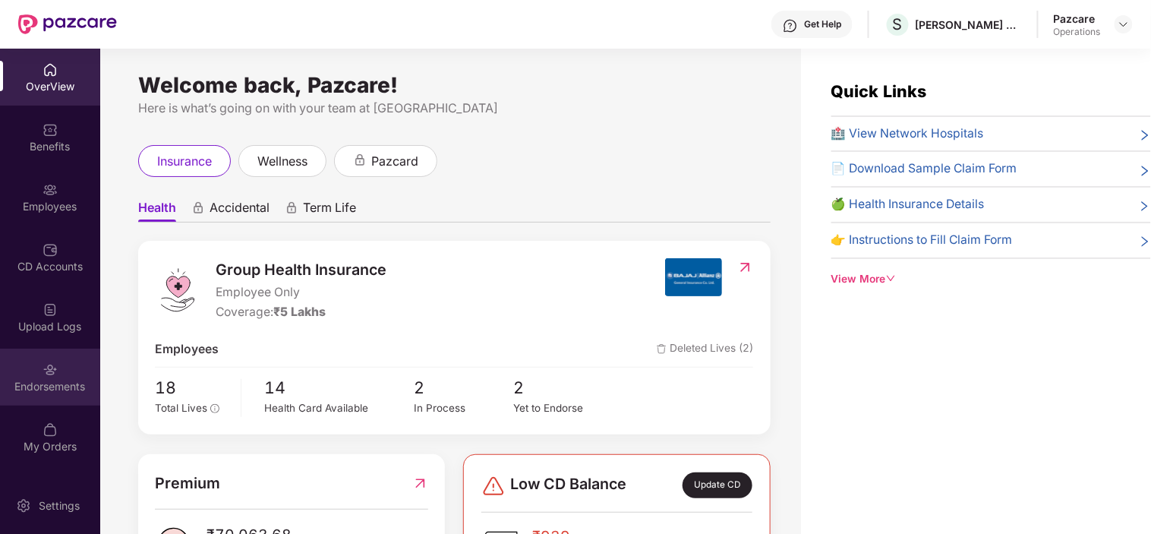
click at [39, 377] on div "Endorsements" at bounding box center [50, 376] width 100 height 57
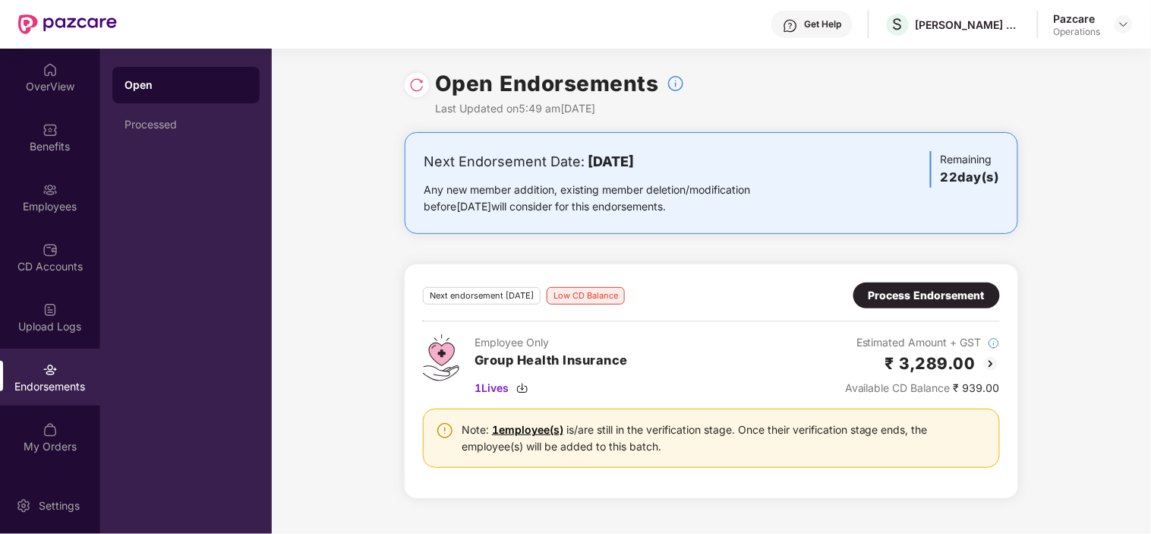
click at [153, 147] on div "Open Processed" at bounding box center [186, 291] width 172 height 485
click at [152, 127] on div "Processed" at bounding box center [185, 124] width 123 height 12
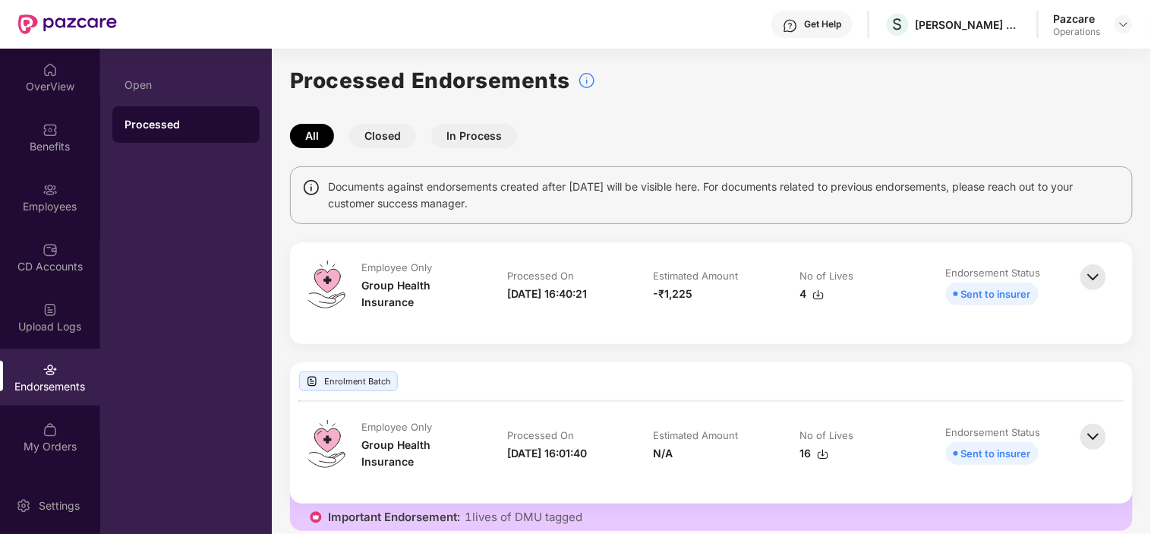
scroll to position [4, 0]
click at [160, 87] on div "Open" at bounding box center [185, 85] width 123 height 12
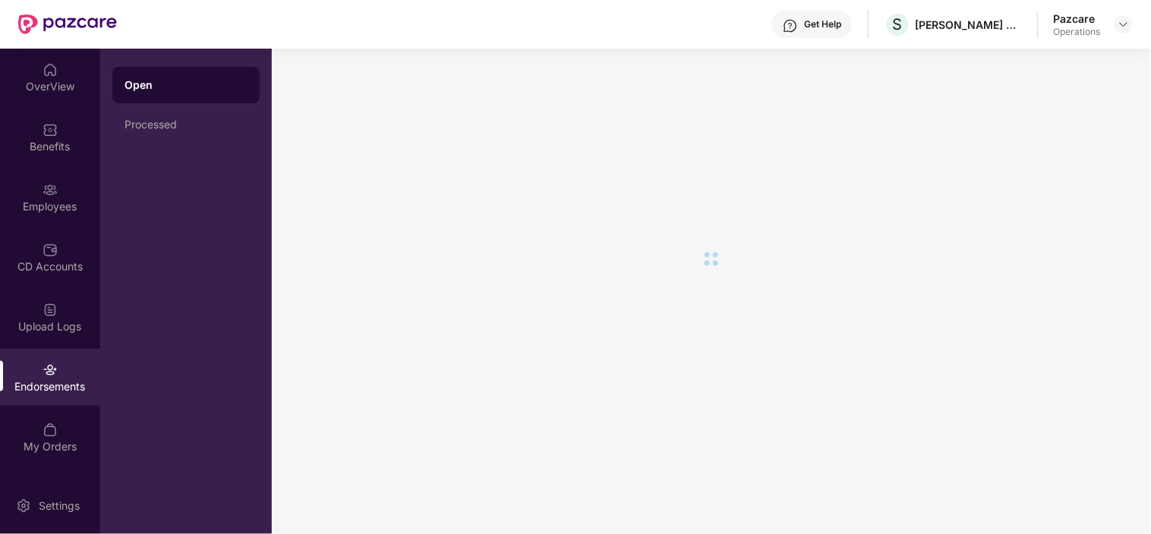
scroll to position [0, 0]
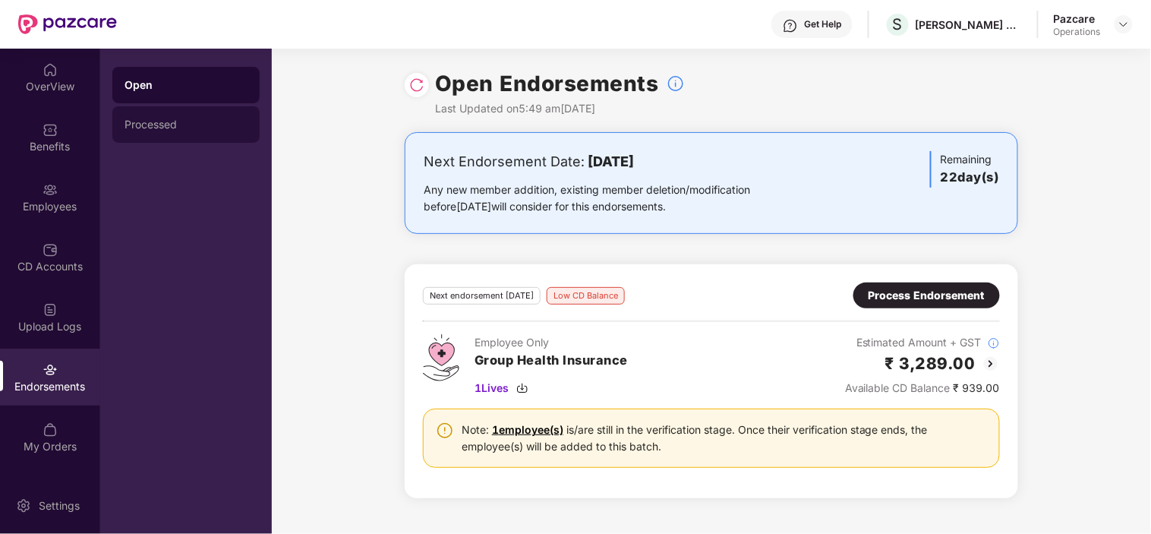
click at [150, 123] on div "Processed" at bounding box center [185, 124] width 123 height 12
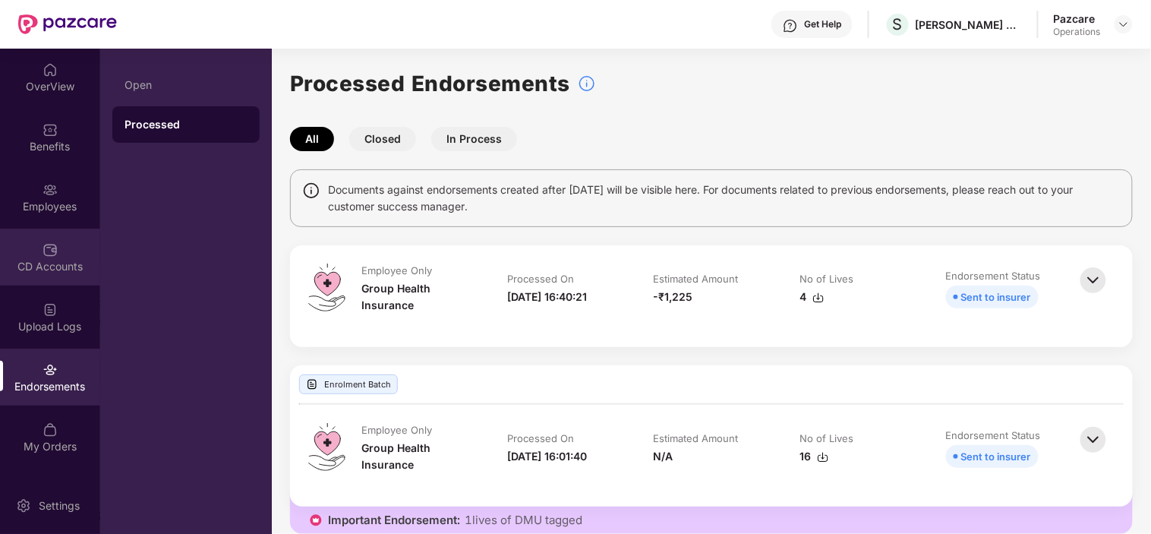
click at [58, 261] on div "CD Accounts" at bounding box center [50, 266] width 100 height 15
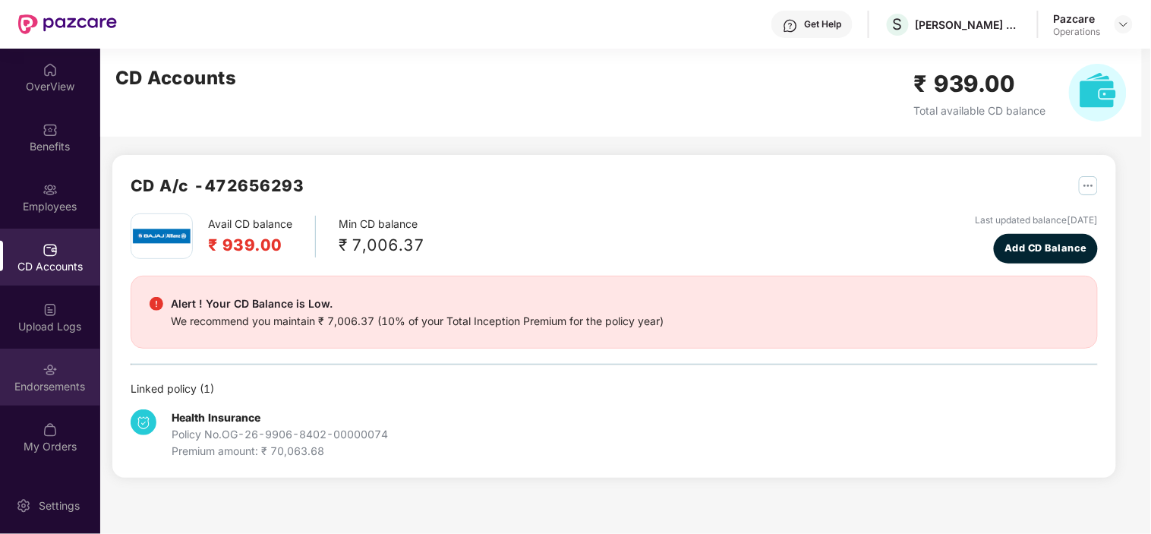
click at [77, 360] on div "Endorsements" at bounding box center [50, 376] width 100 height 57
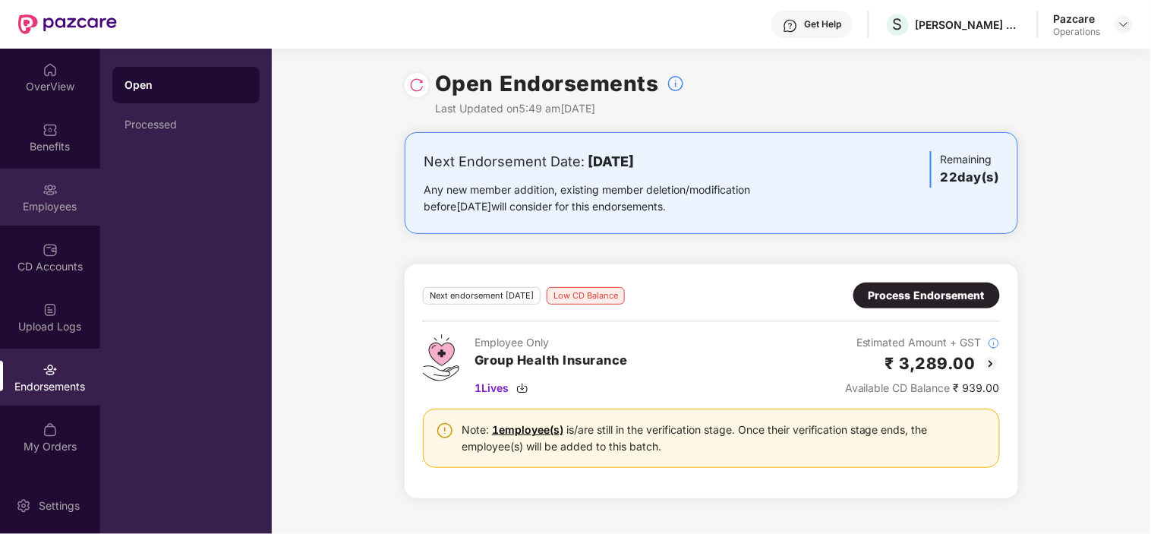
click at [53, 207] on div "Employees" at bounding box center [50, 206] width 100 height 15
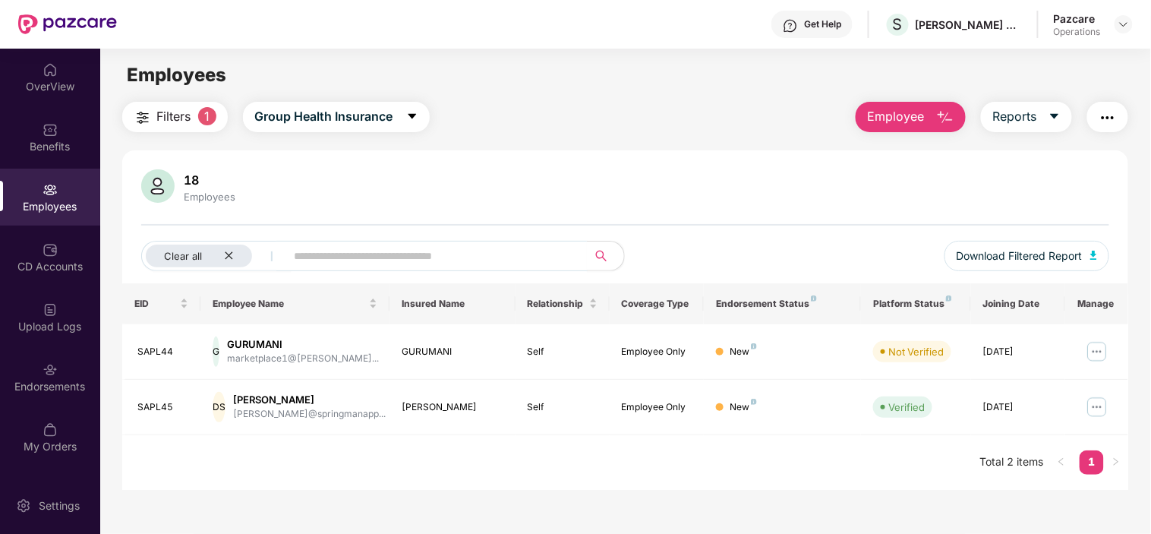
click at [156, 118] on span "Filters" at bounding box center [173, 116] width 34 height 19
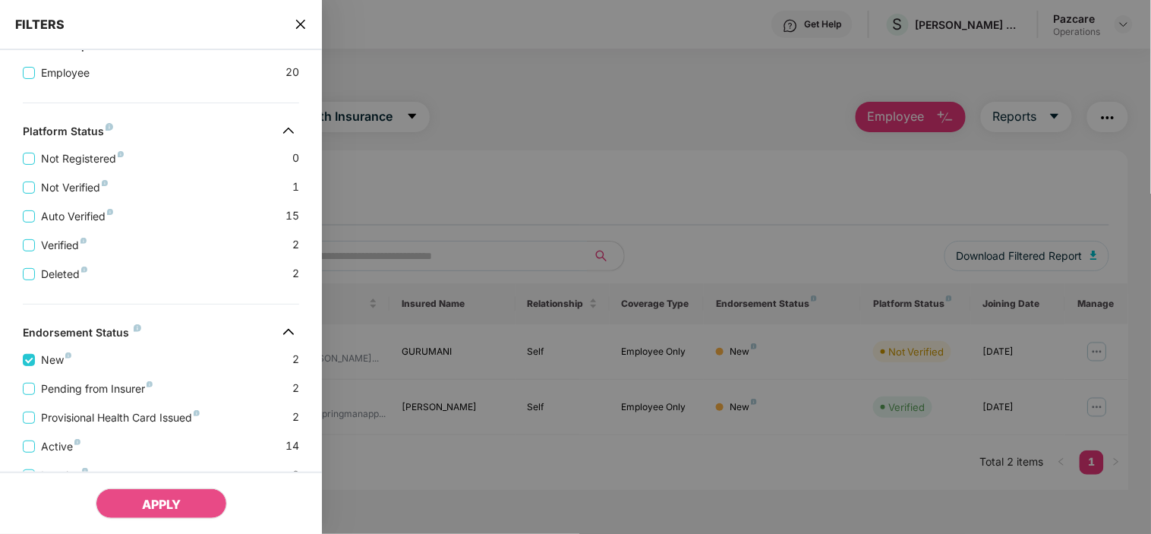
scroll to position [339, 0]
click at [304, 24] on icon "close" at bounding box center [301, 24] width 12 height 12
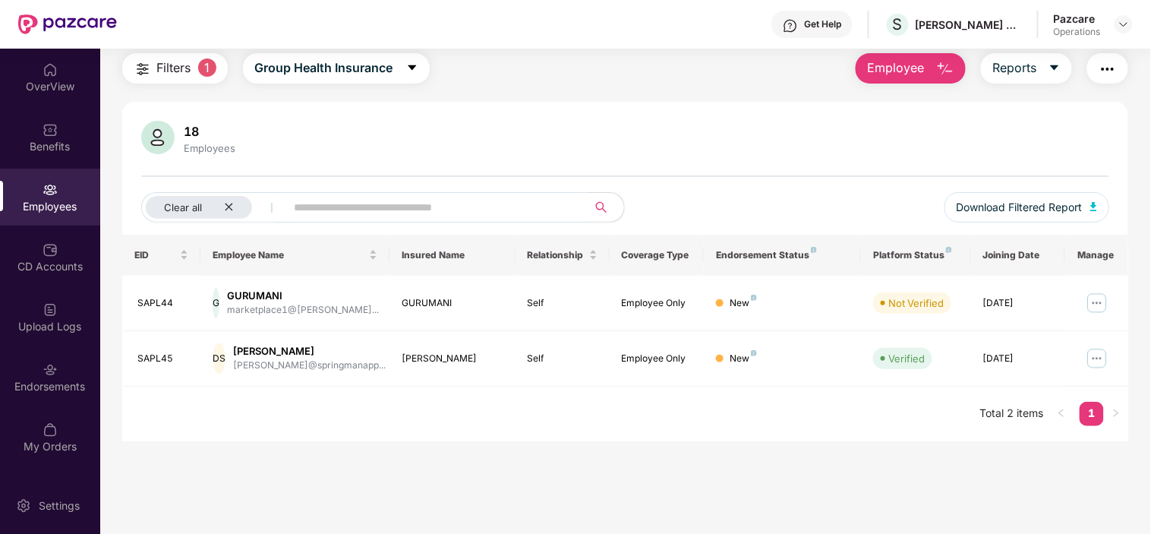
scroll to position [0, 0]
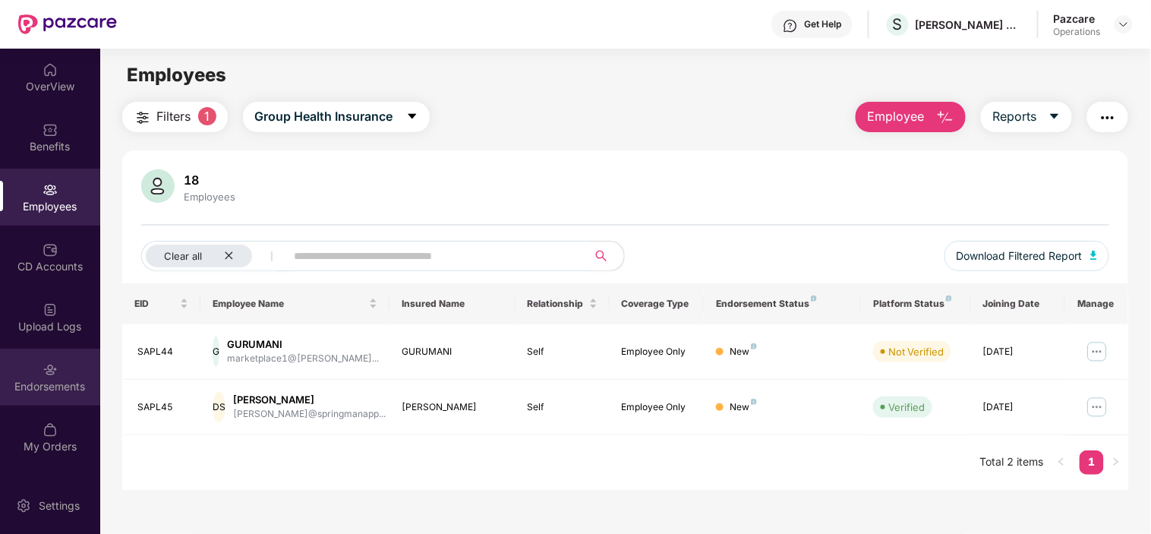
click at [66, 389] on div "Endorsements" at bounding box center [50, 386] width 100 height 15
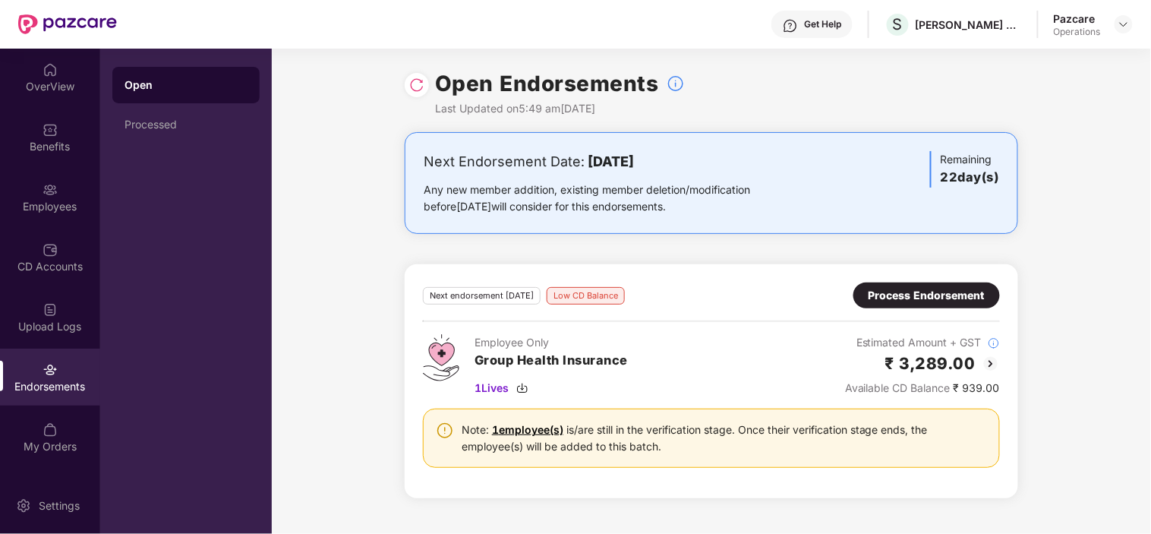
click at [360, 213] on div "Next Endorsement Date: 20 September 2025 Any new member addition, existing memb…" at bounding box center [711, 324] width 879 height 384
click at [220, 123] on div "Processed" at bounding box center [185, 124] width 123 height 12
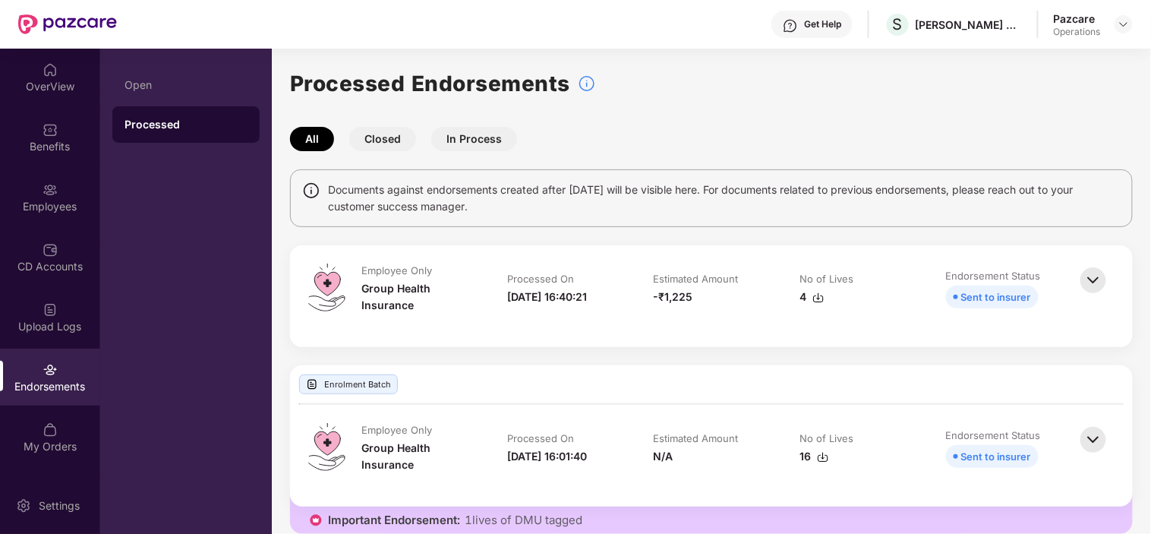
click at [430, 267] on div "Employee Only" at bounding box center [396, 270] width 71 height 14
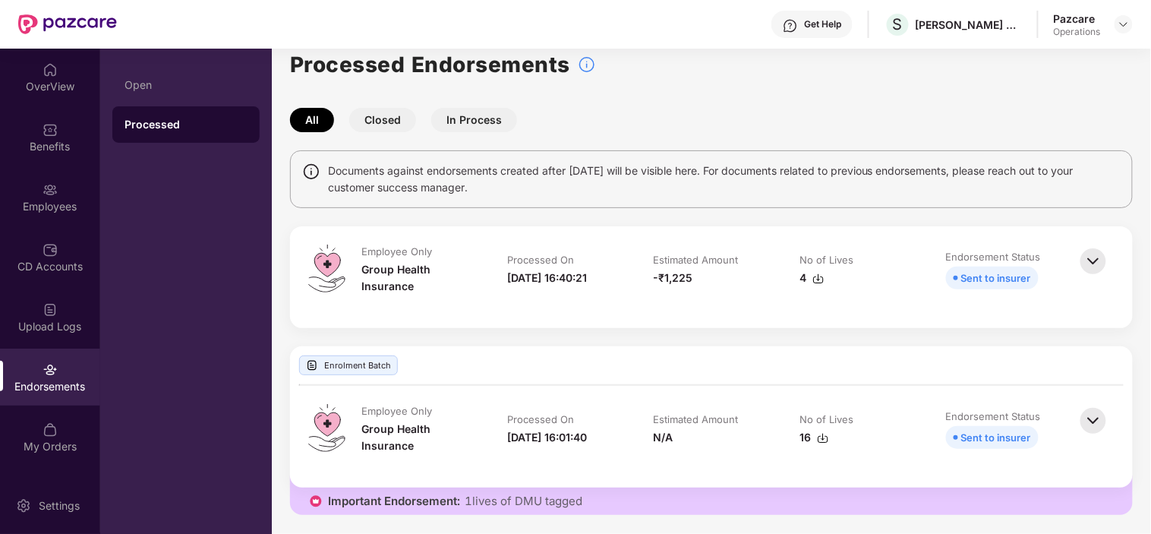
scroll to position [19, 0]
click at [43, 368] on img at bounding box center [50, 369] width 15 height 15
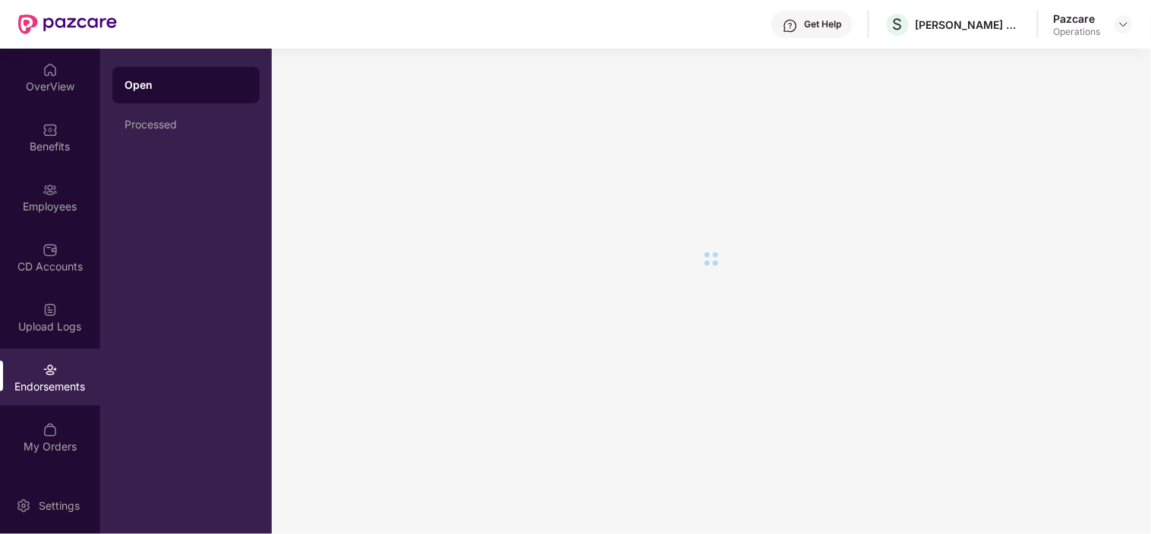
scroll to position [0, 0]
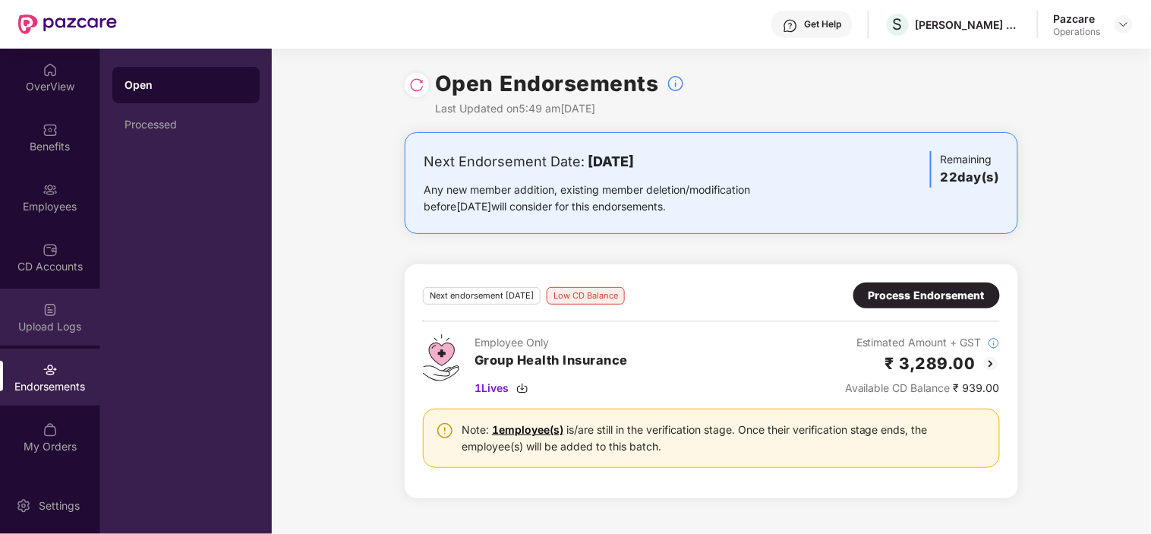
click at [46, 317] on div "Upload Logs" at bounding box center [50, 316] width 100 height 57
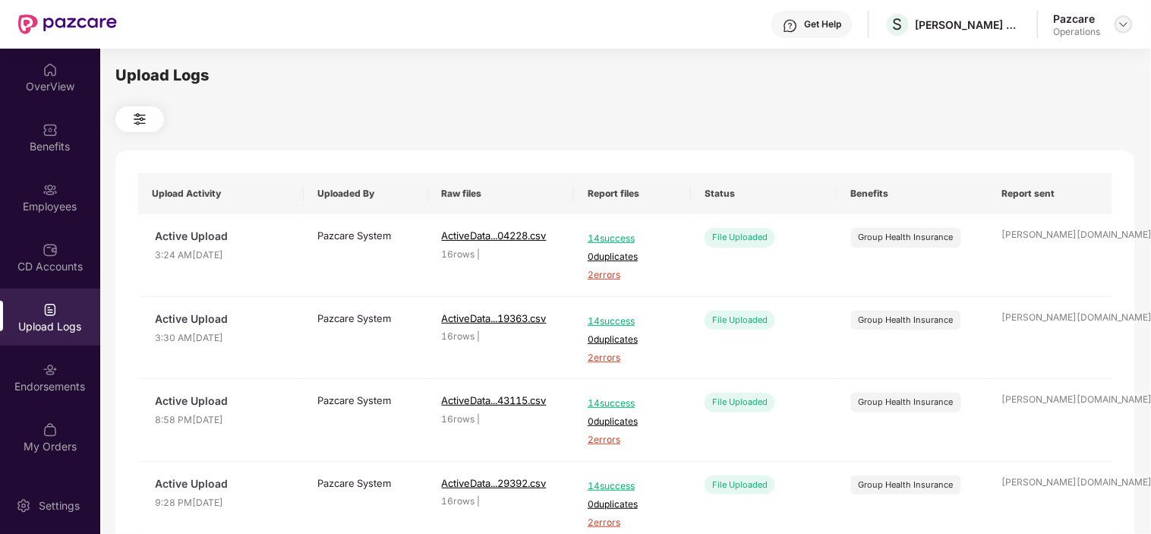
click at [1124, 27] on img at bounding box center [1123, 24] width 12 height 12
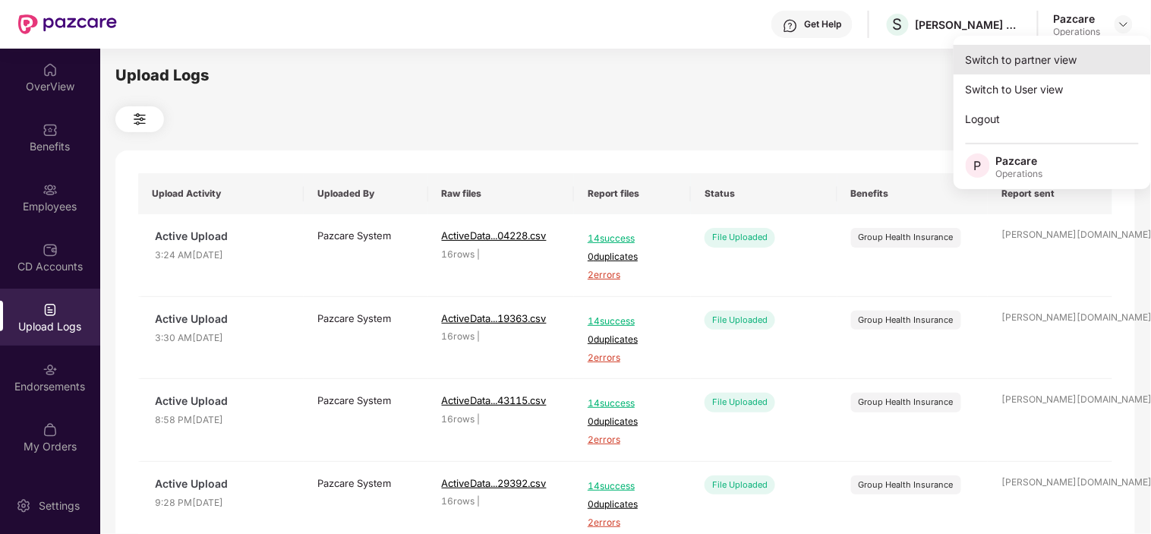
click at [1000, 57] on div "Switch to partner view" at bounding box center [1051, 60] width 197 height 30
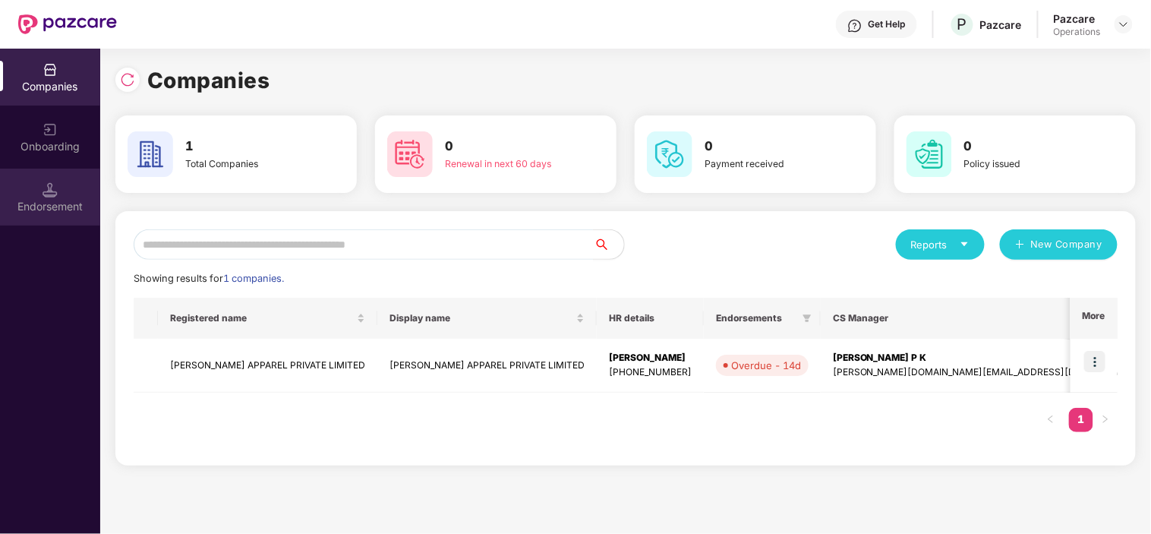
click at [61, 203] on div "Endorsement" at bounding box center [50, 206] width 100 height 15
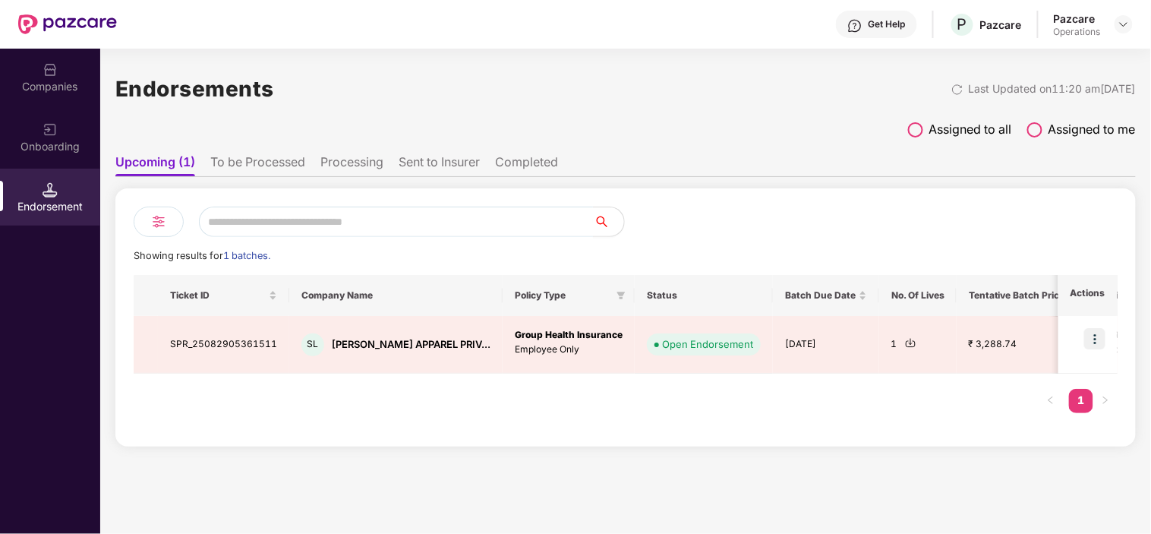
click at [266, 165] on li "To be Processed" at bounding box center [257, 165] width 95 height 22
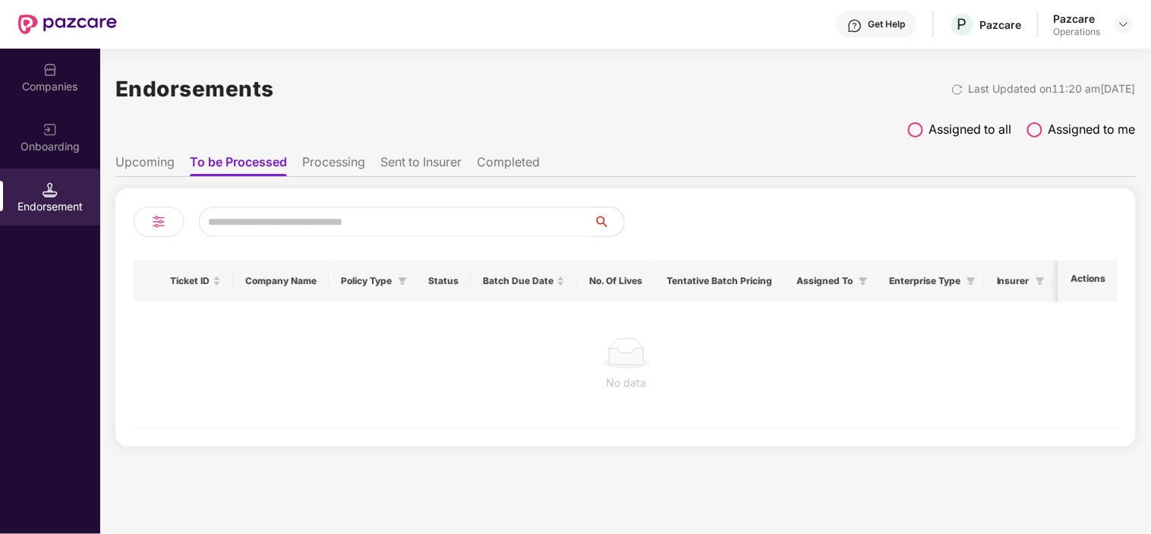
click at [398, 171] on li "Sent to Insurer" at bounding box center [420, 165] width 81 height 22
click at [340, 165] on li "Processing" at bounding box center [331, 165] width 63 height 22
click at [505, 156] on li "Completed" at bounding box center [508, 165] width 63 height 22
click at [433, 154] on li "Sent to Insurer" at bounding box center [418, 165] width 81 height 22
click at [244, 165] on li "To be Processed" at bounding box center [237, 165] width 95 height 22
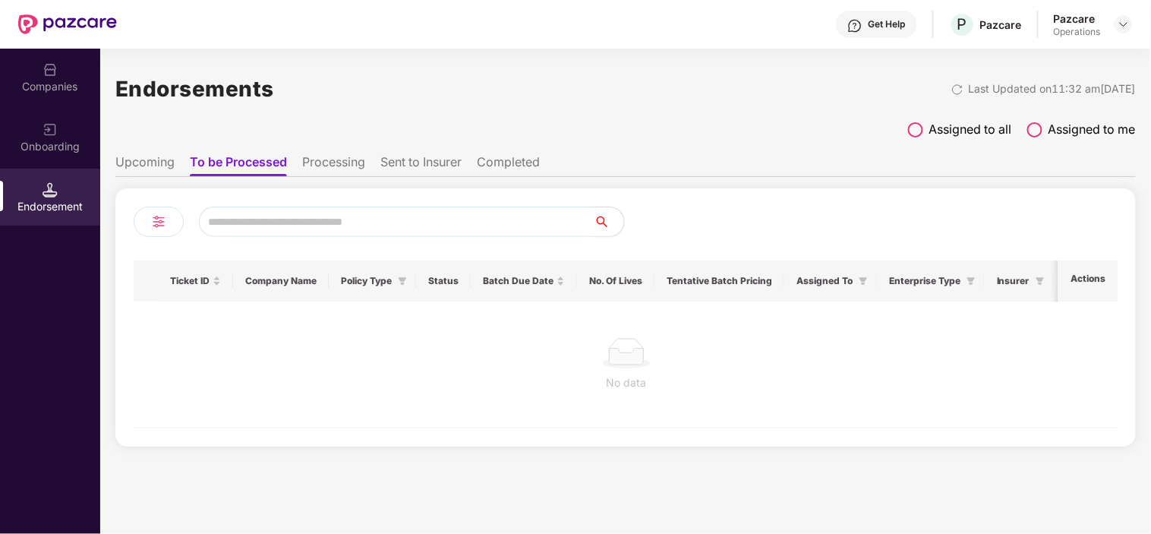
click at [344, 162] on li "Processing" at bounding box center [333, 165] width 63 height 22
click at [433, 165] on li "Sent to Insurer" at bounding box center [420, 165] width 81 height 22
click at [512, 170] on li "Completed" at bounding box center [510, 165] width 63 height 22
click at [342, 164] on li "Processing" at bounding box center [331, 165] width 63 height 22
click at [164, 161] on li "Upcoming" at bounding box center [144, 165] width 59 height 22
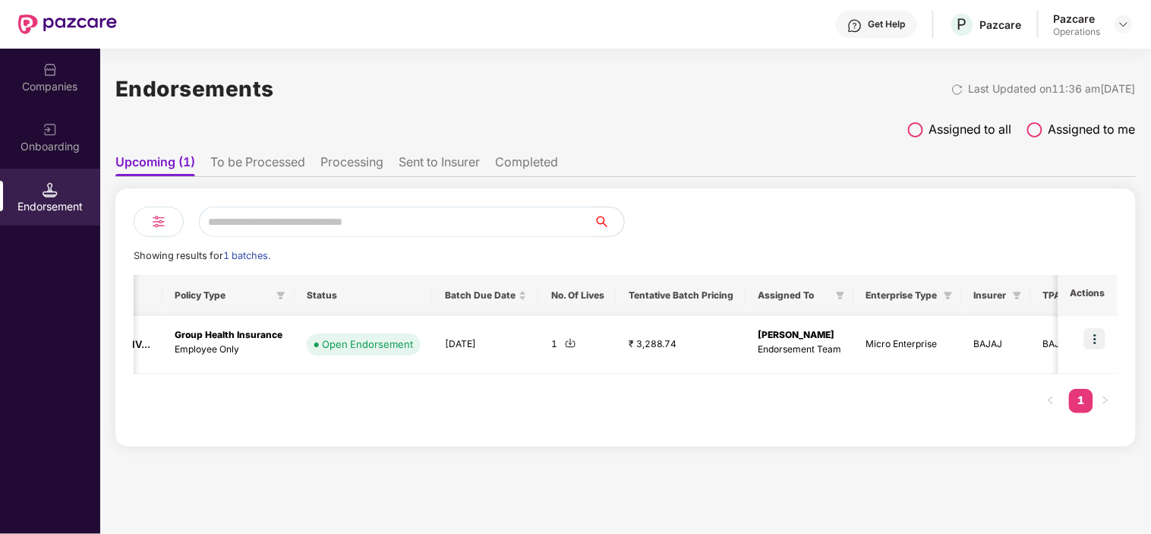
scroll to position [0, 1]
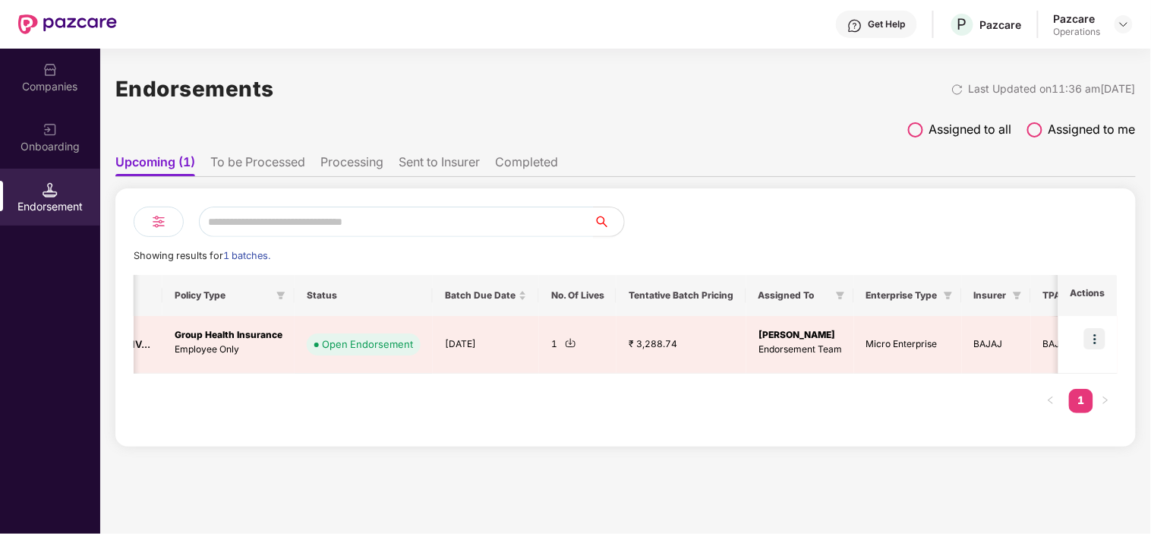
click at [262, 173] on li "To be Processed" at bounding box center [257, 165] width 95 height 22
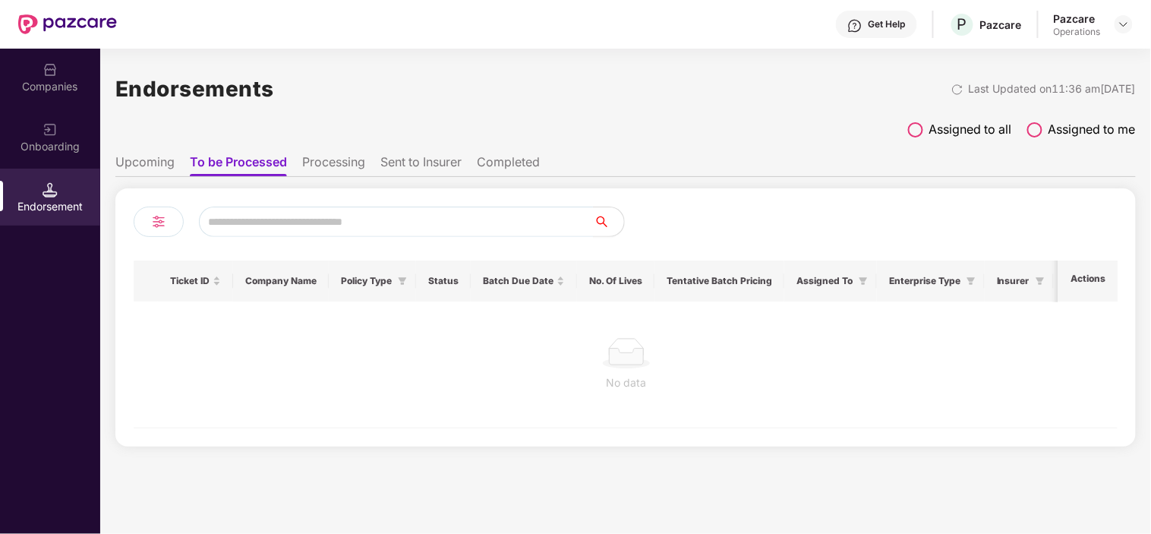
click at [916, 128] on span at bounding box center [915, 129] width 15 height 15
click at [1038, 124] on span at bounding box center [1034, 129] width 15 height 15
